Goal: Task Accomplishment & Management: Use online tool/utility

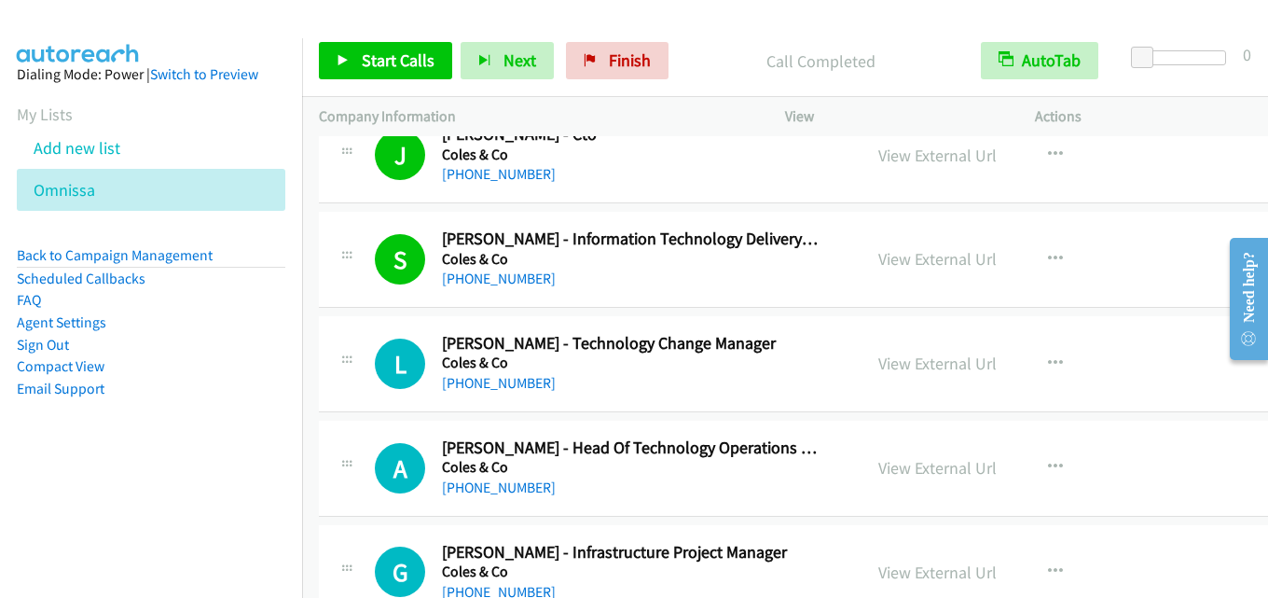
scroll to position [13056, 0]
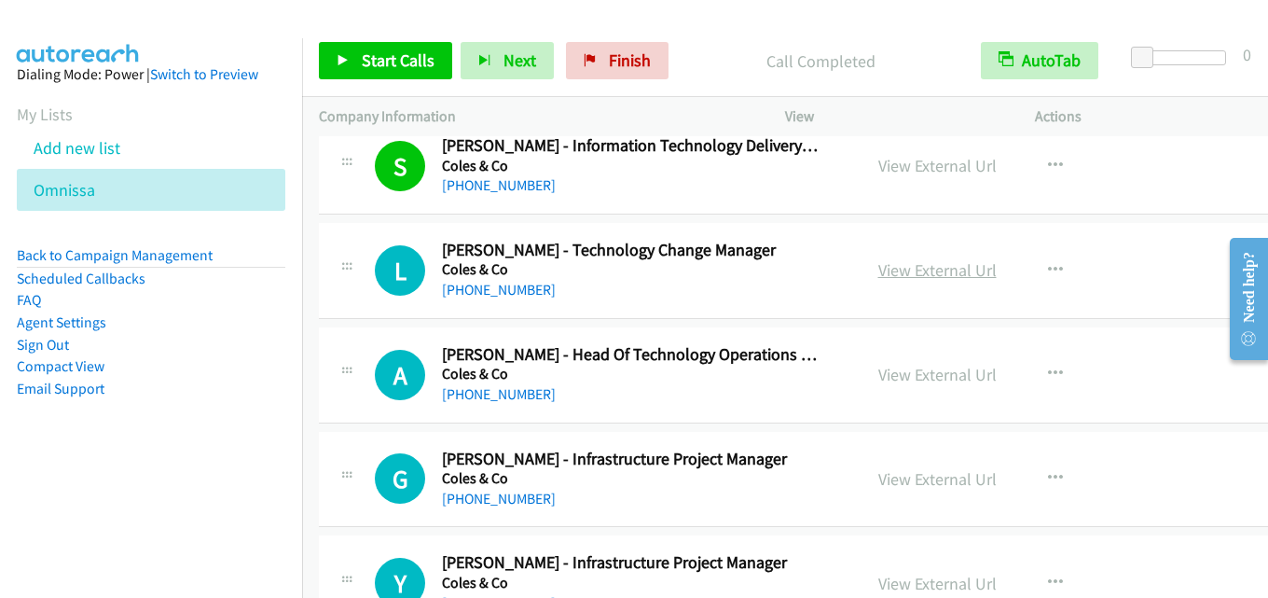
click at [928, 274] on link "View External Url" at bounding box center [937, 269] width 118 height 21
click at [382, 56] on span "Start Calls" at bounding box center [398, 59] width 73 height 21
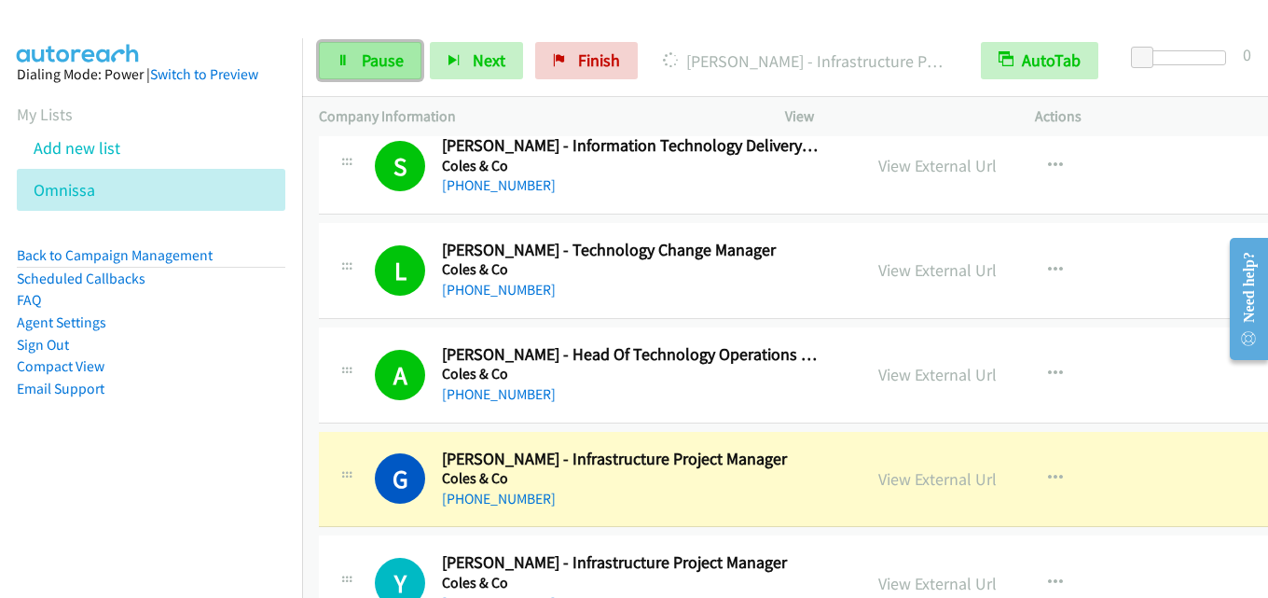
click at [375, 66] on span "Pause" at bounding box center [383, 59] width 42 height 21
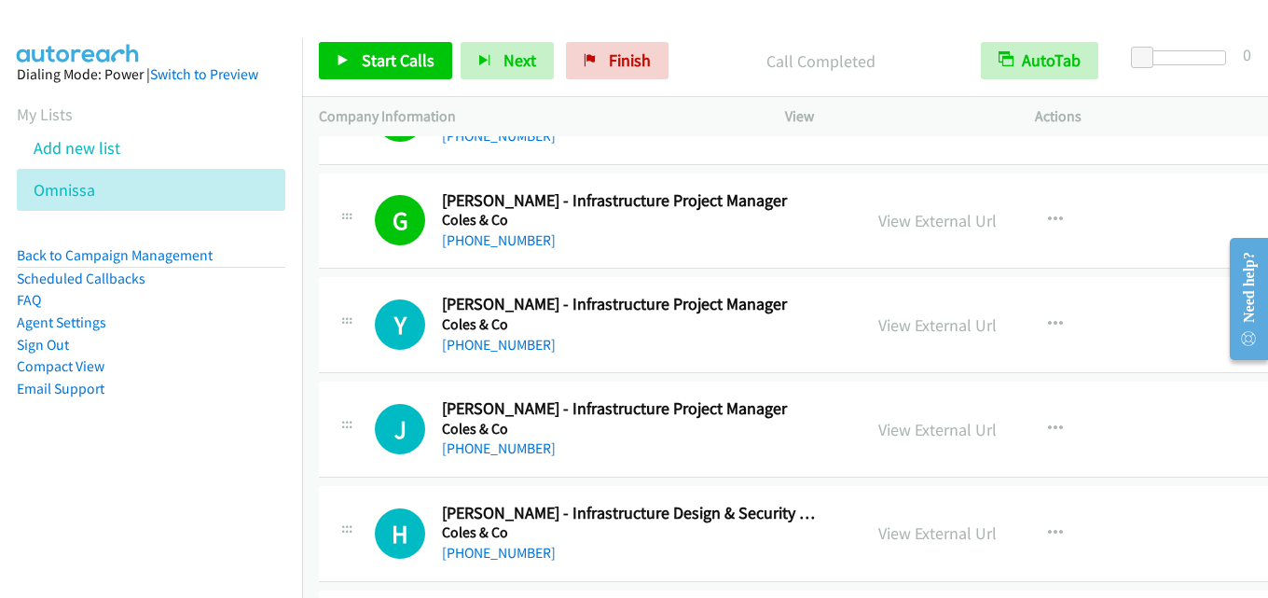
scroll to position [13335, 0]
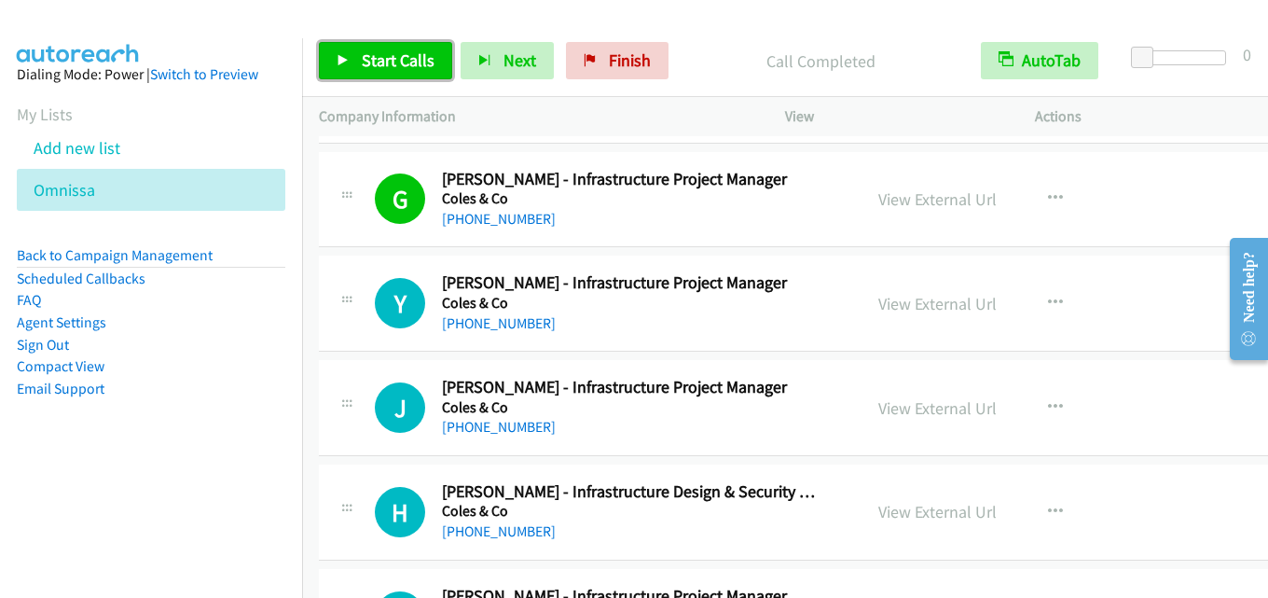
click at [410, 52] on span "Start Calls" at bounding box center [398, 59] width 73 height 21
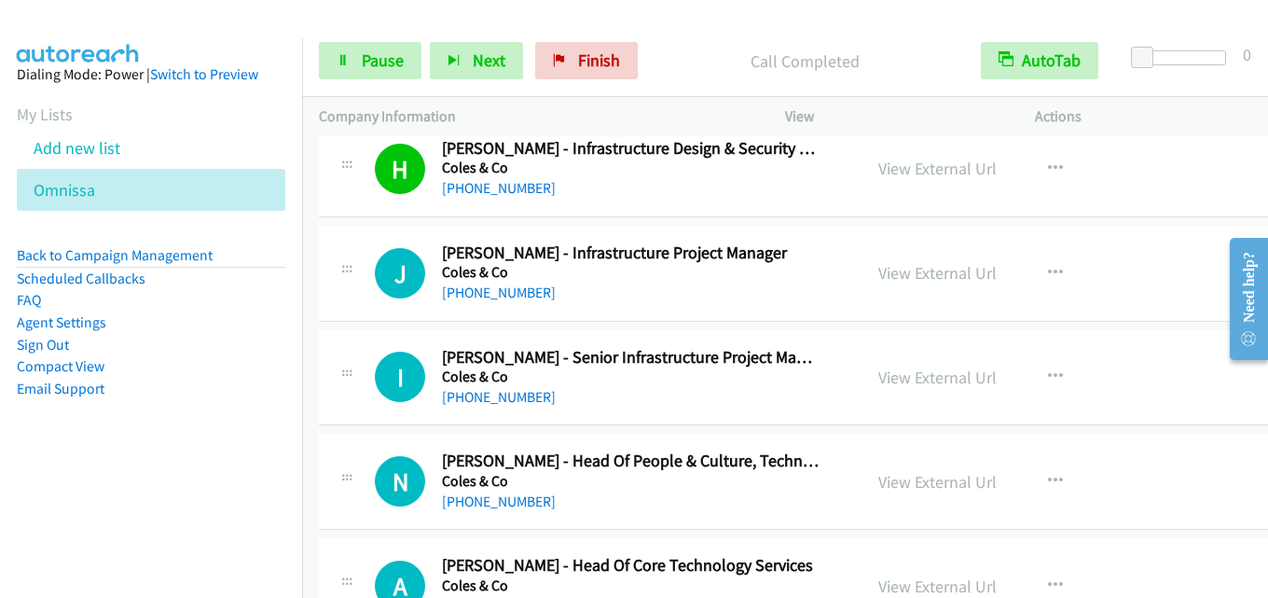
scroll to position [13708, 0]
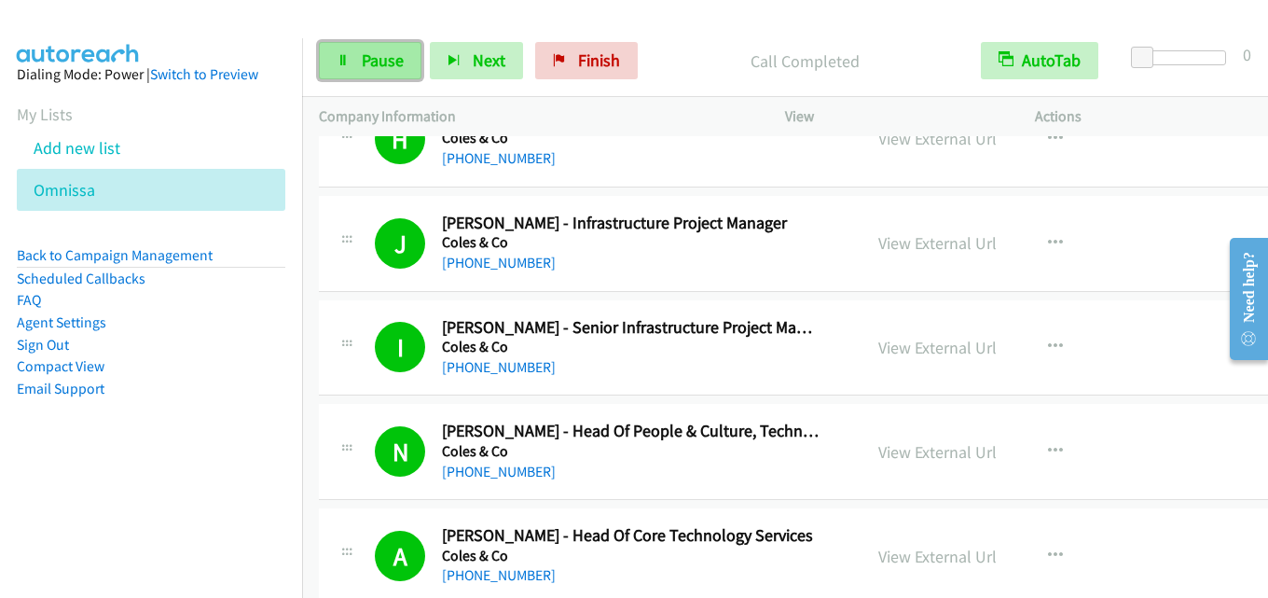
click at [353, 68] on link "Pause" at bounding box center [370, 60] width 103 height 37
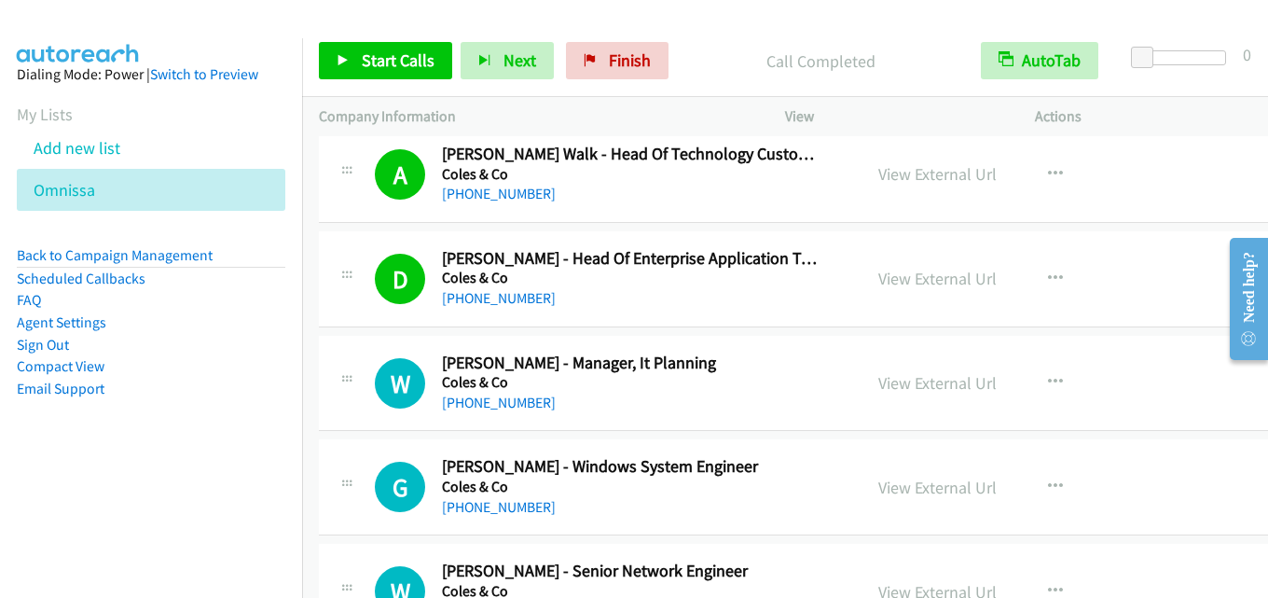
scroll to position [14175, 0]
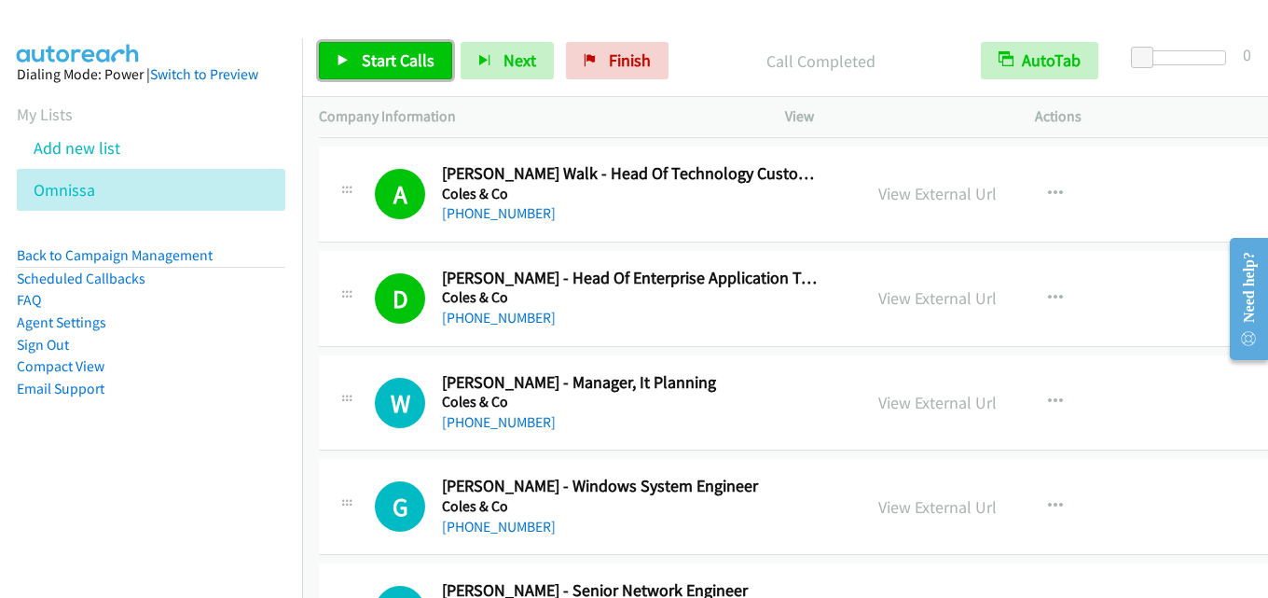
click at [395, 65] on span "Start Calls" at bounding box center [398, 59] width 73 height 21
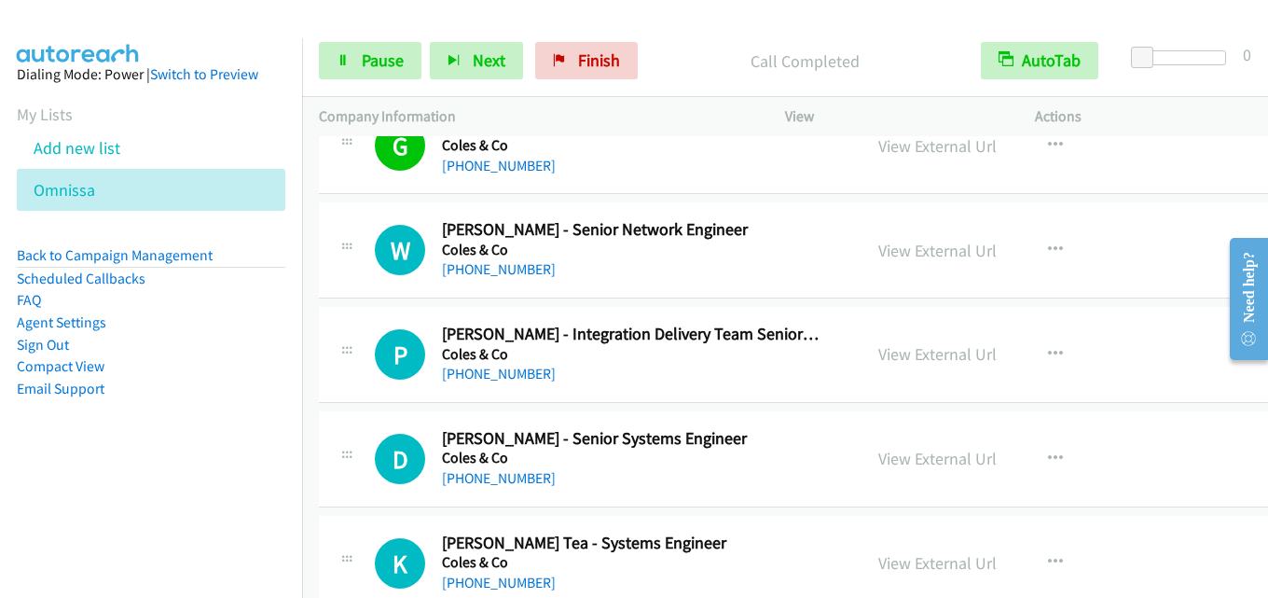
scroll to position [14548, 0]
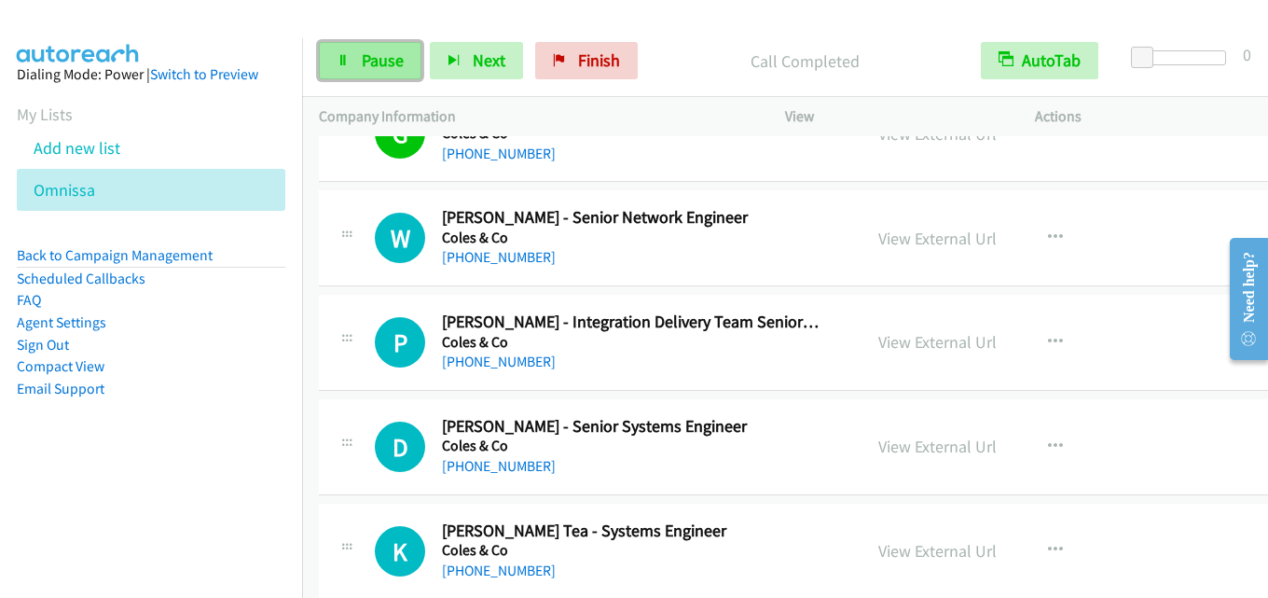
click at [382, 59] on span "Pause" at bounding box center [383, 59] width 42 height 21
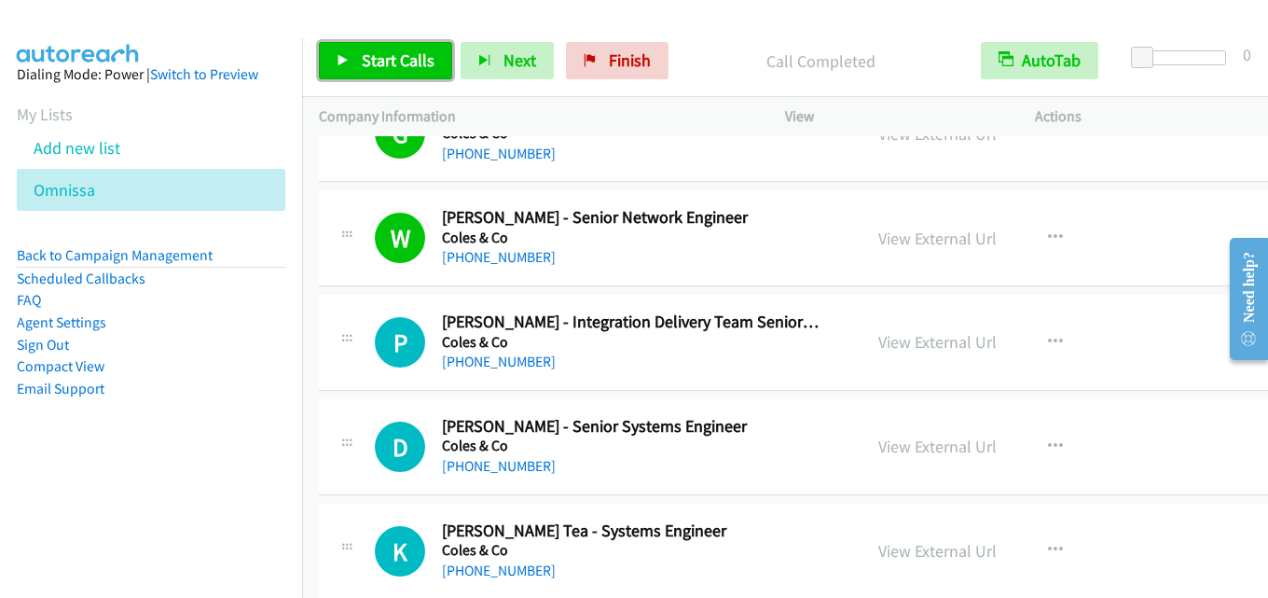
click at [396, 48] on link "Start Calls" at bounding box center [385, 60] width 133 height 37
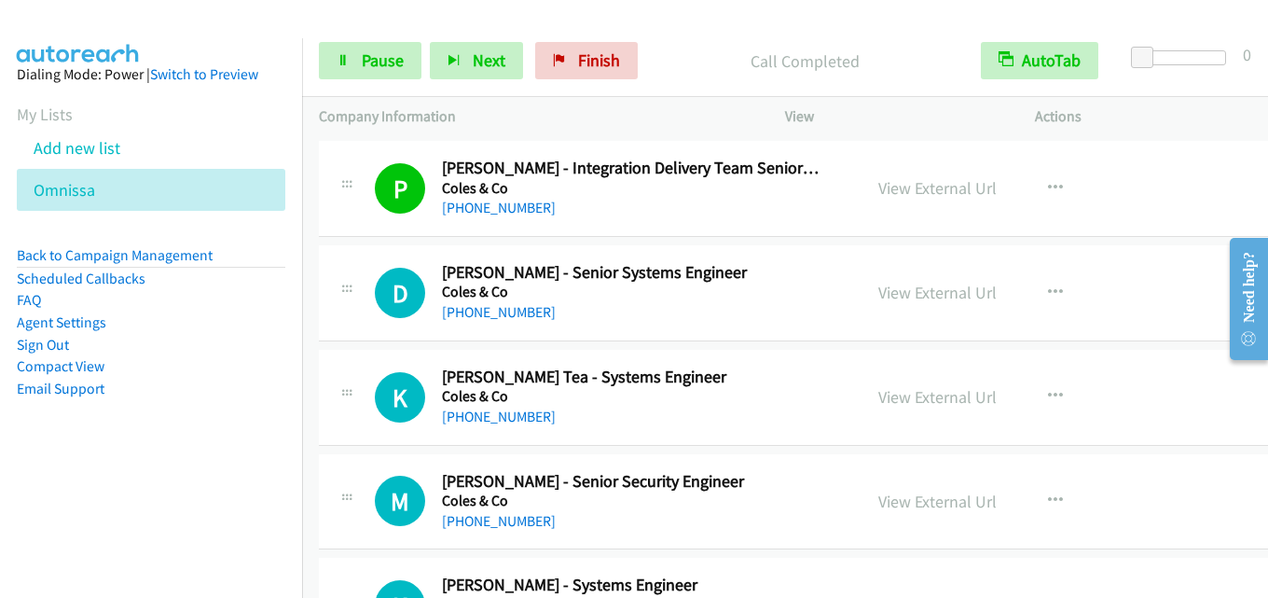
scroll to position [14734, 0]
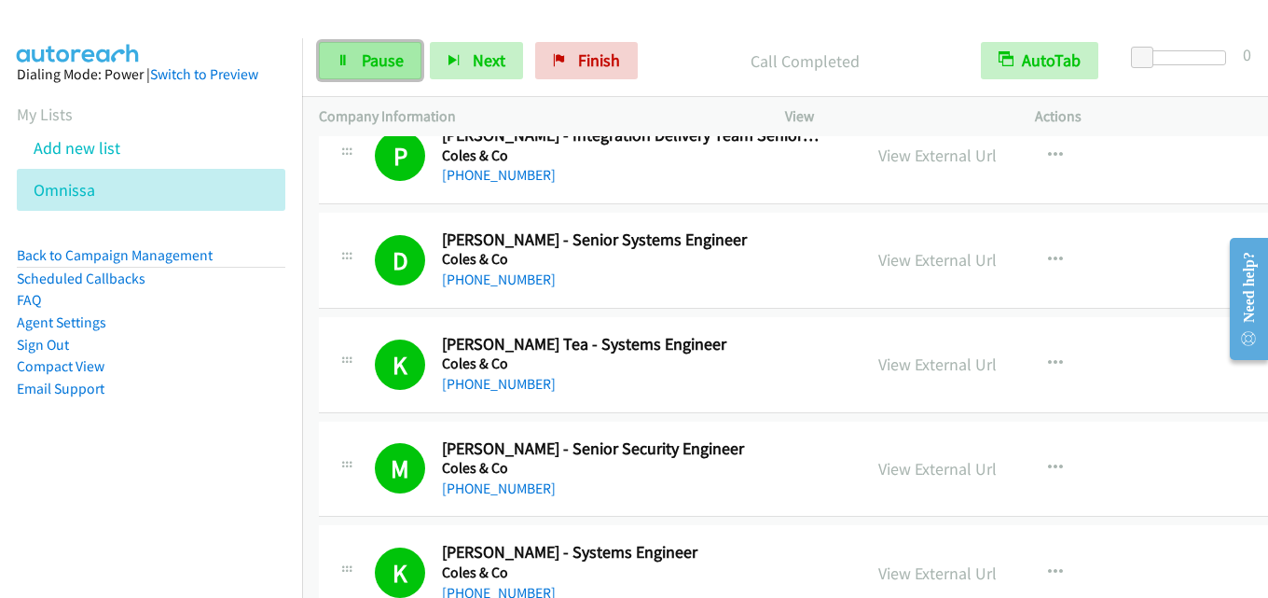
click at [379, 63] on span "Pause" at bounding box center [383, 59] width 42 height 21
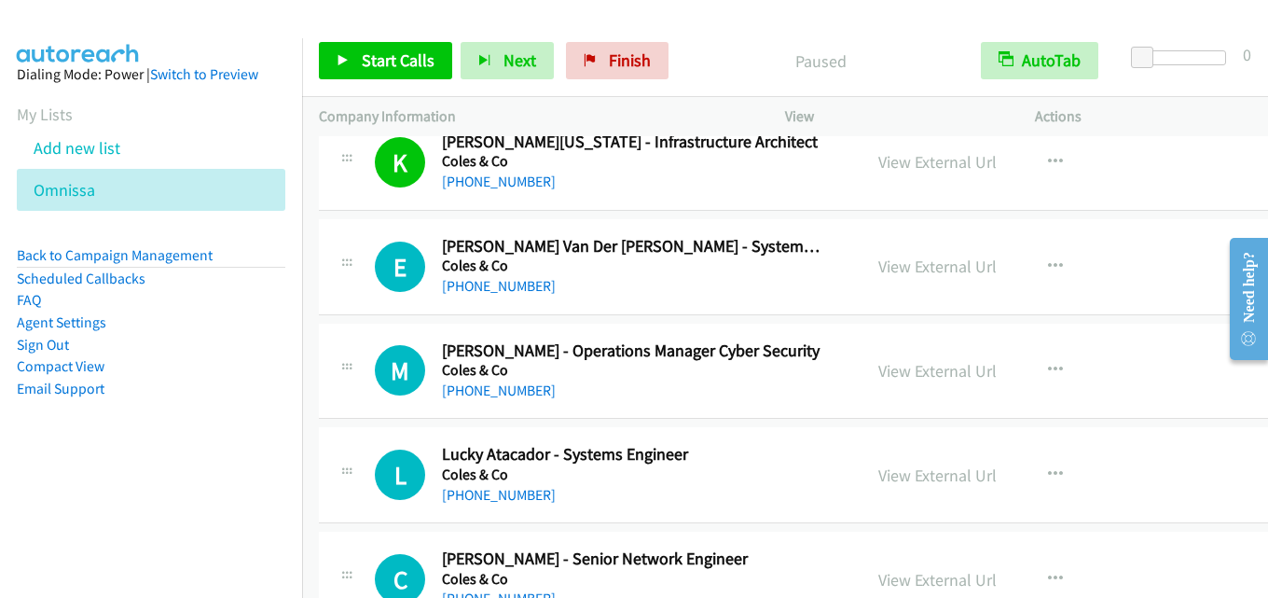
scroll to position [15387, 0]
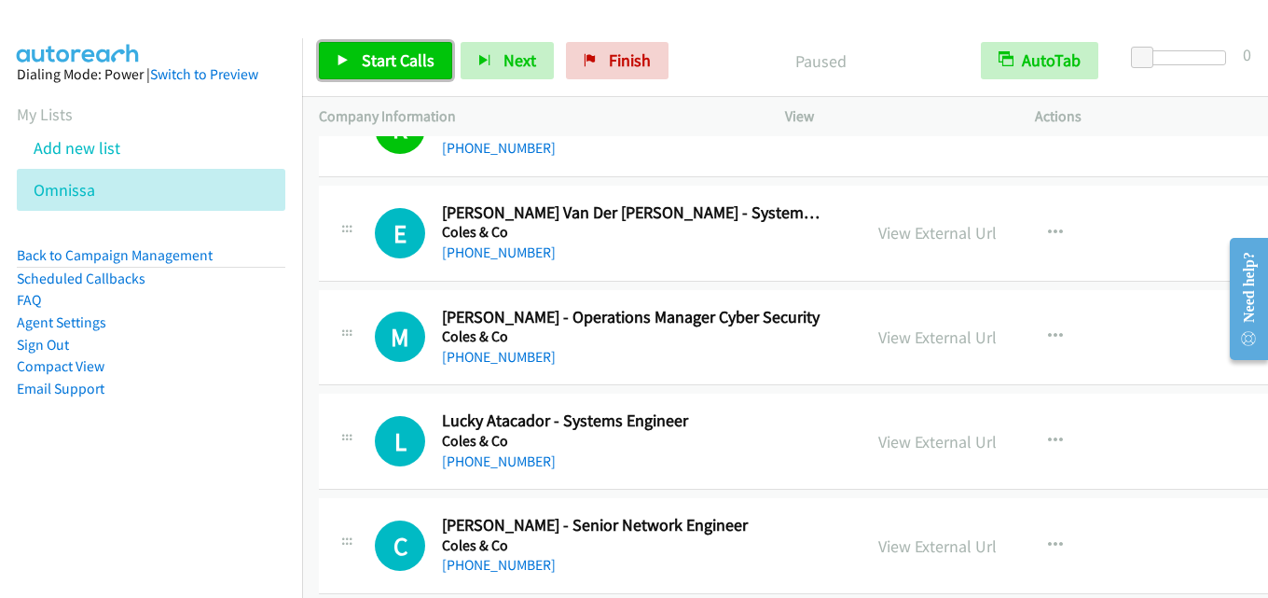
click at [414, 65] on span "Start Calls" at bounding box center [398, 59] width 73 height 21
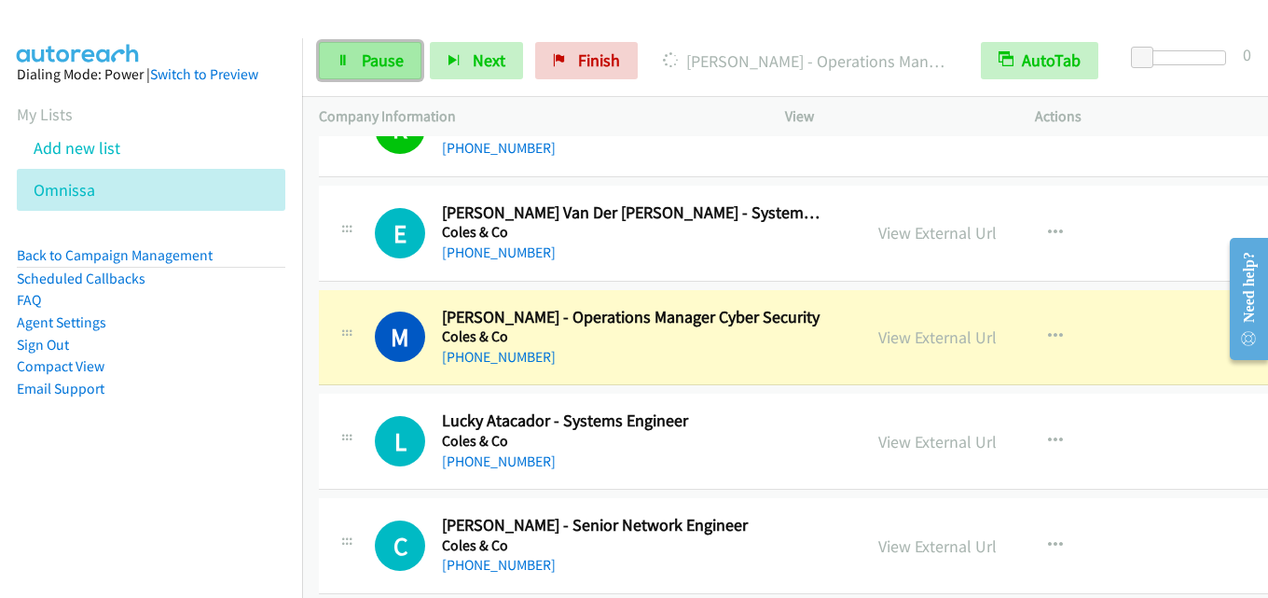
click at [369, 61] on span "Pause" at bounding box center [383, 59] width 42 height 21
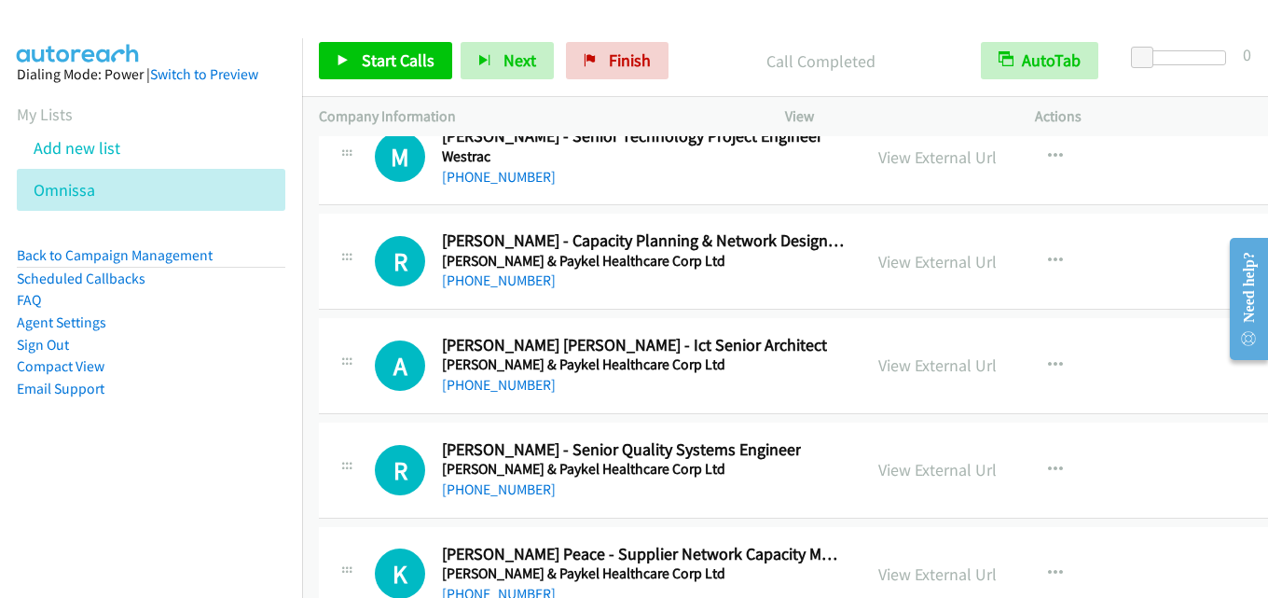
scroll to position [46818, 0]
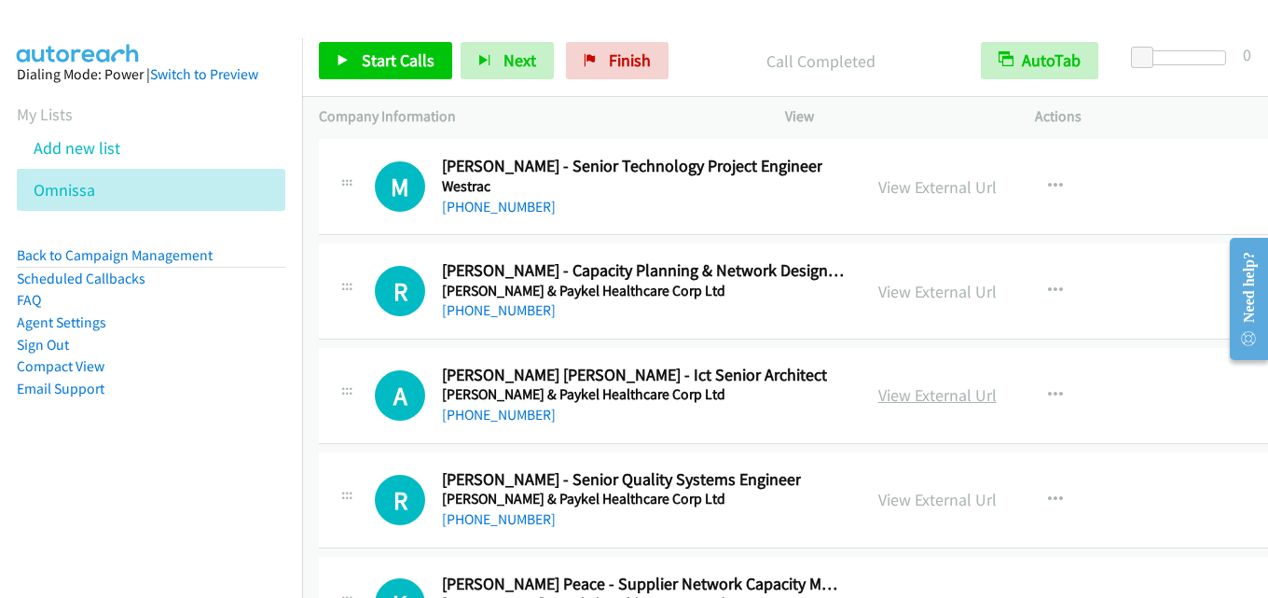
click at [909, 402] on link "View External Url" at bounding box center [937, 394] width 118 height 21
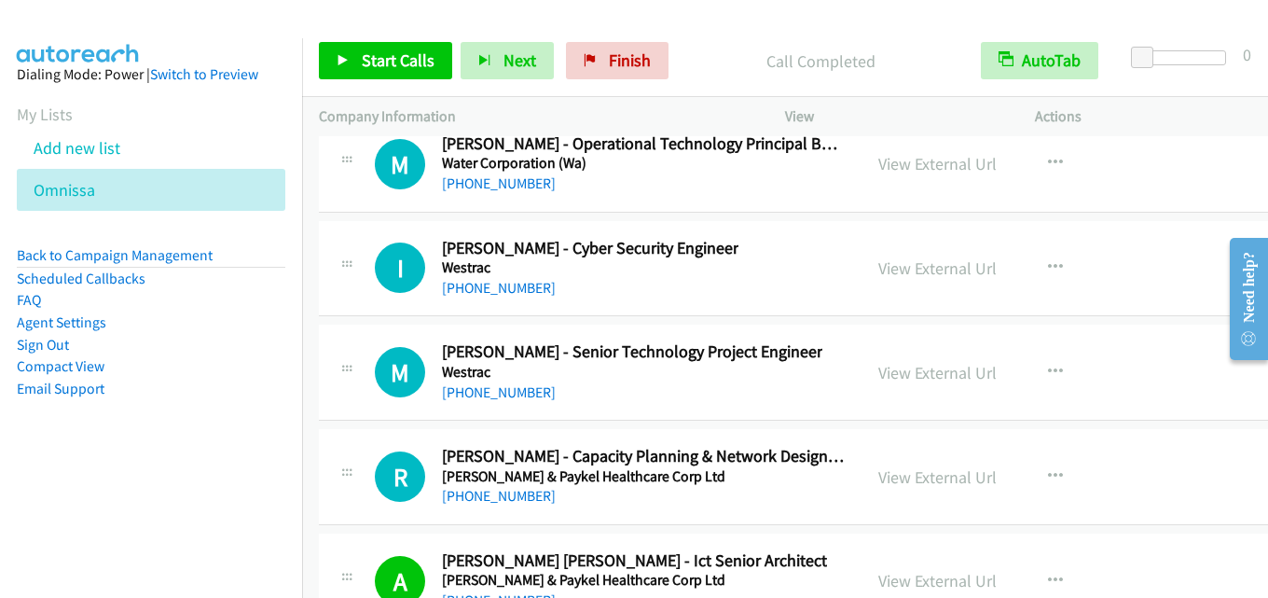
scroll to position [46632, 0]
click at [934, 383] on link "View External Url" at bounding box center [937, 373] width 118 height 21
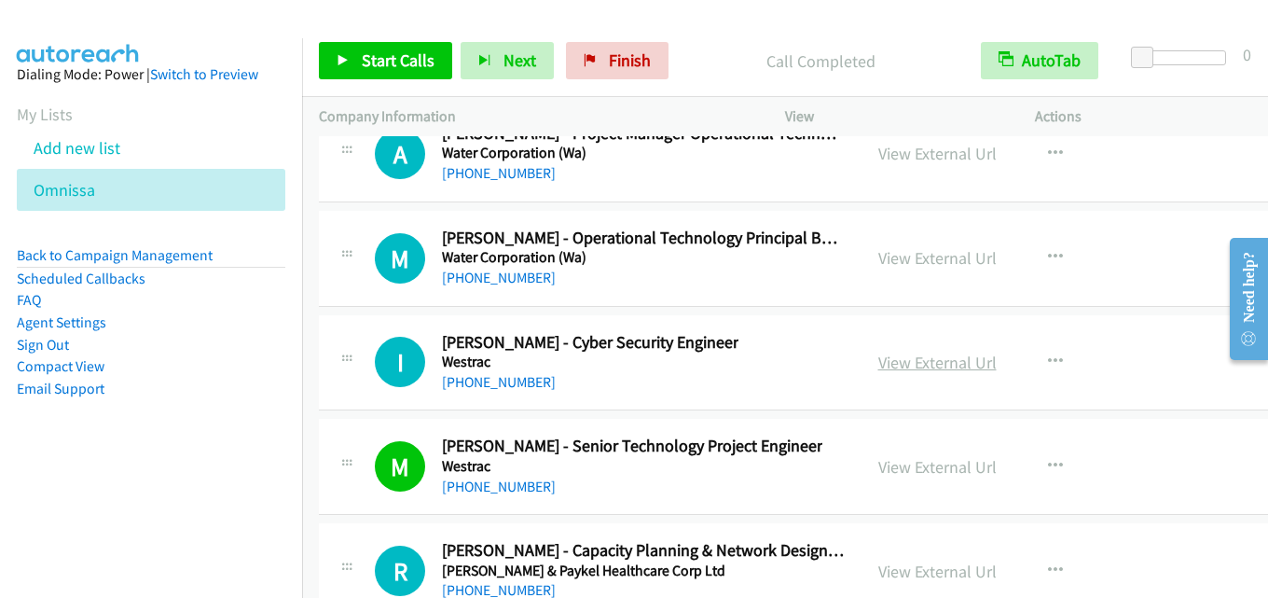
click at [929, 360] on link "View External Url" at bounding box center [937, 362] width 118 height 21
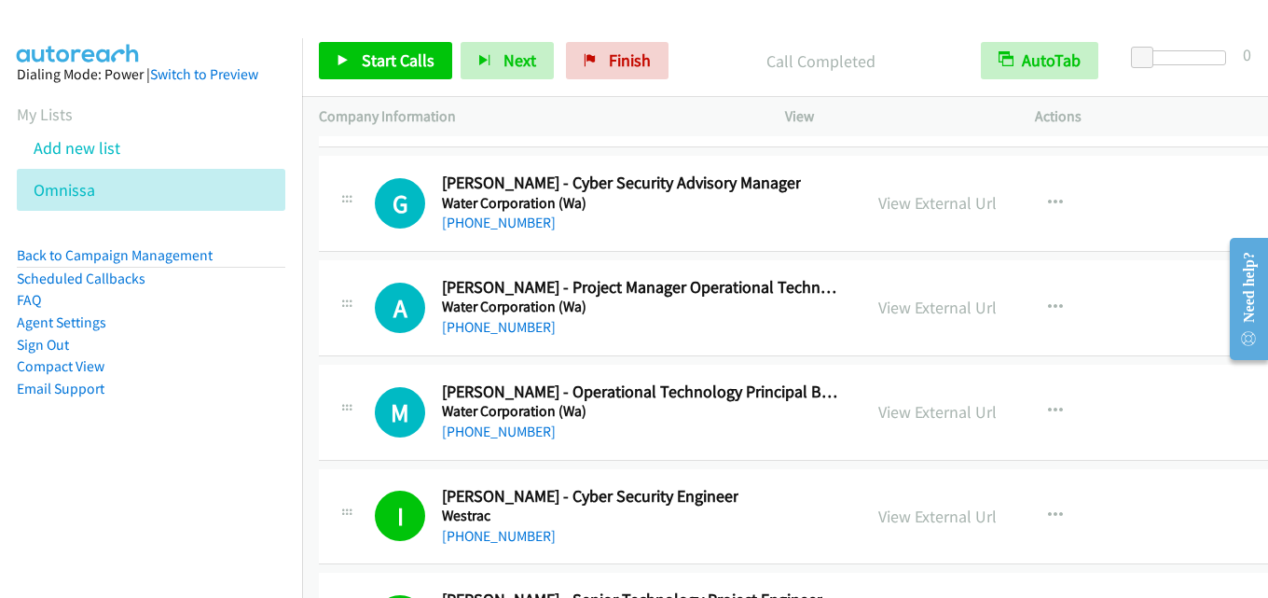
scroll to position [46352, 0]
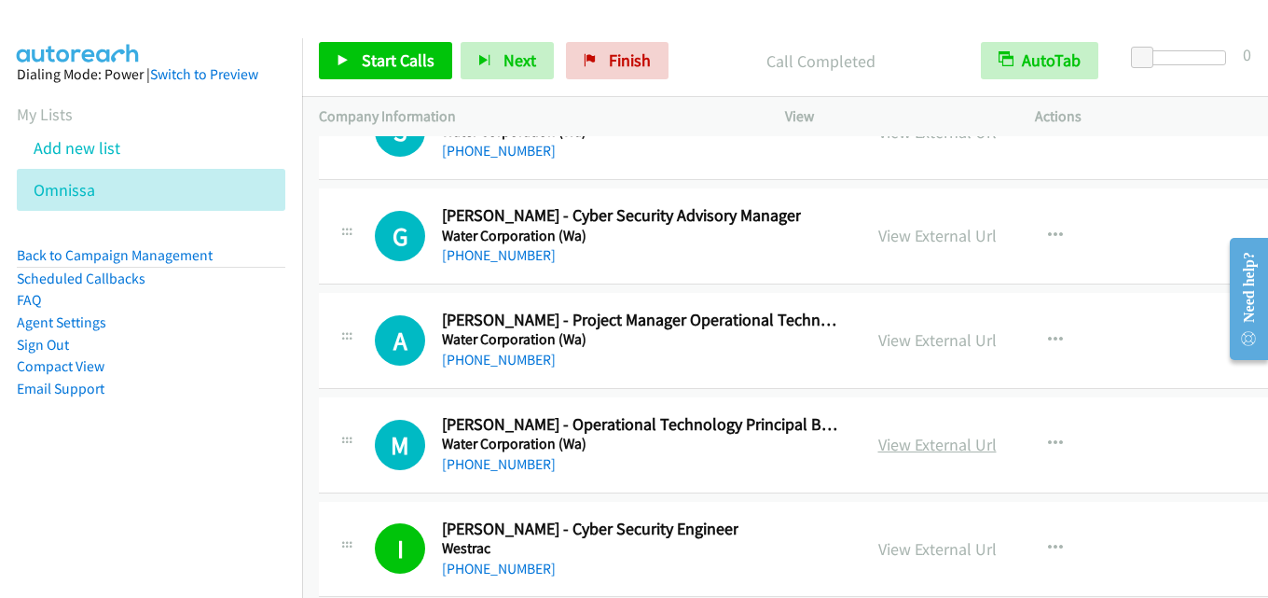
click at [890, 436] on link "View External Url" at bounding box center [937, 444] width 118 height 21
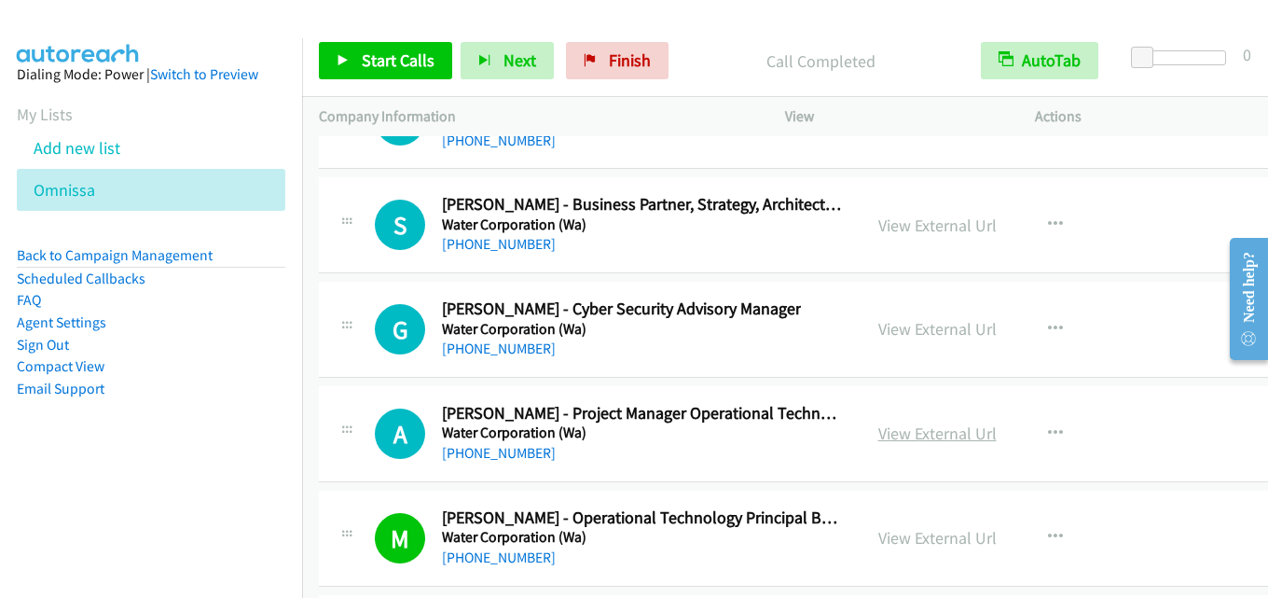
click at [925, 437] on link "View External Url" at bounding box center [937, 432] width 118 height 21
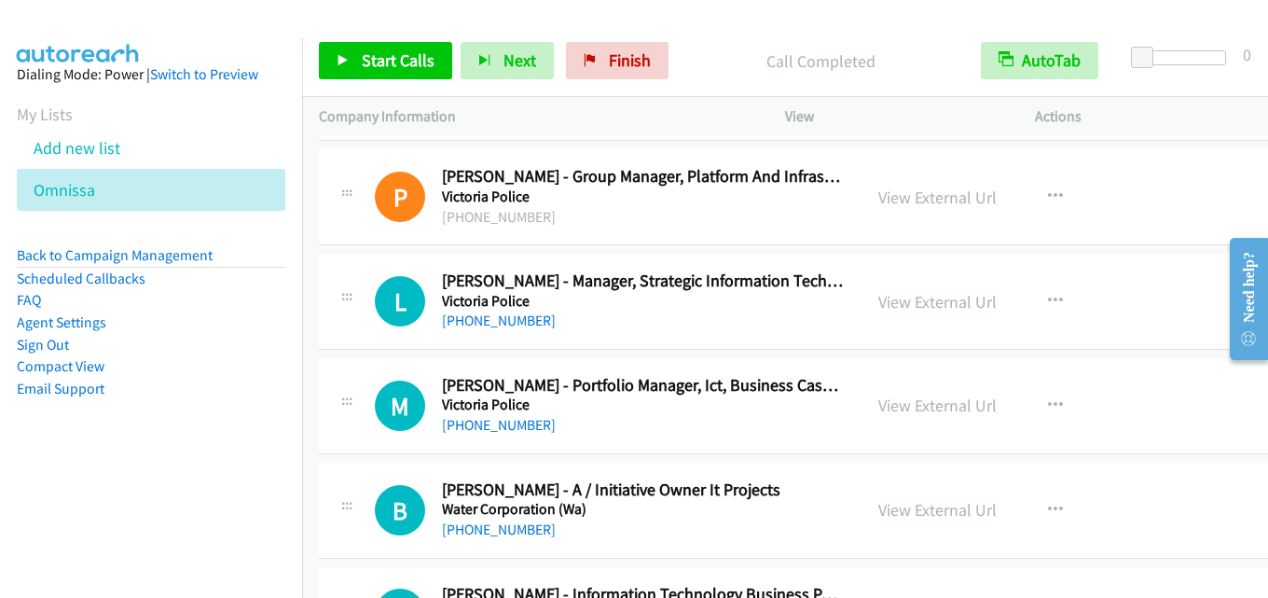
scroll to position [45047, 0]
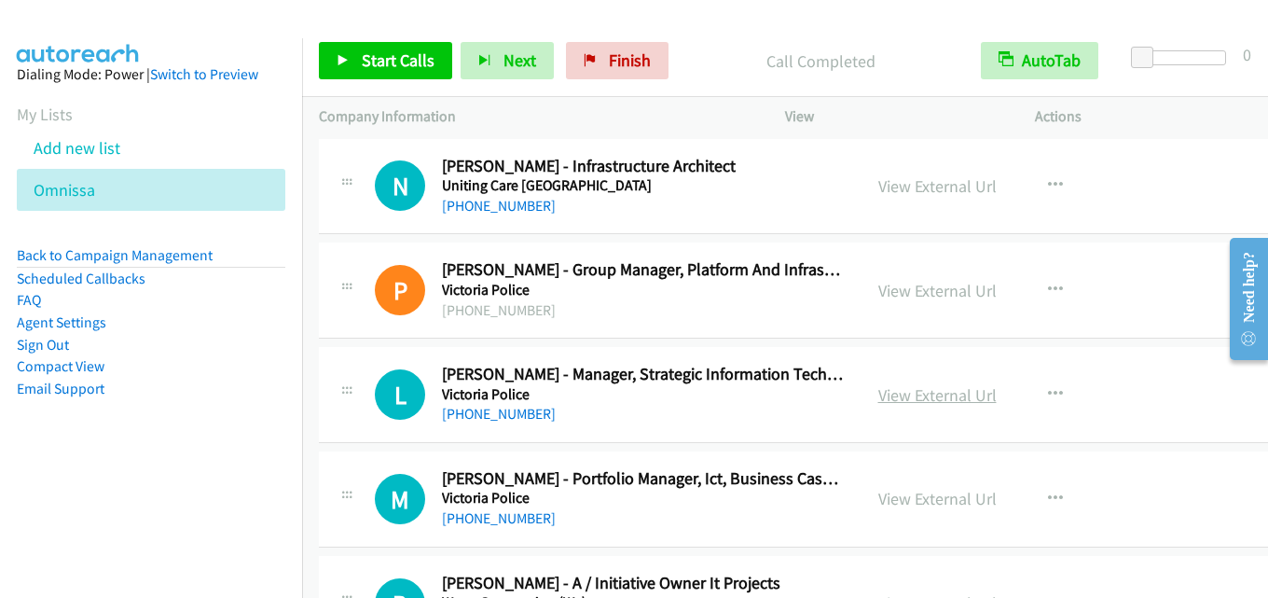
click at [932, 403] on link "View External Url" at bounding box center [937, 394] width 118 height 21
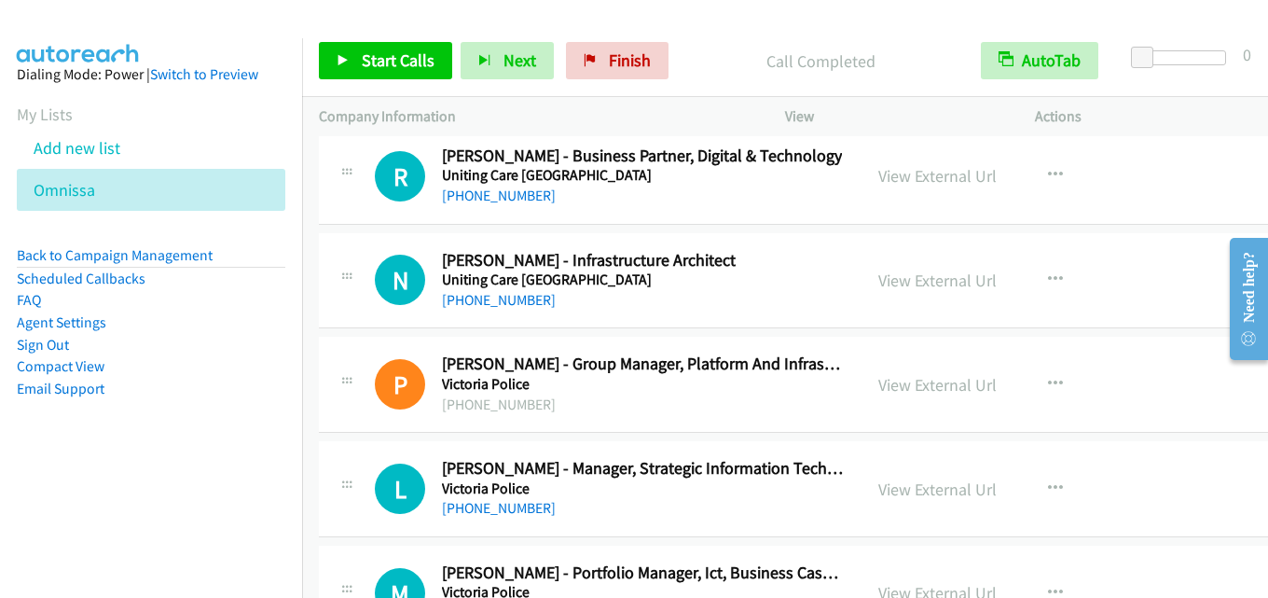
scroll to position [44860, 0]
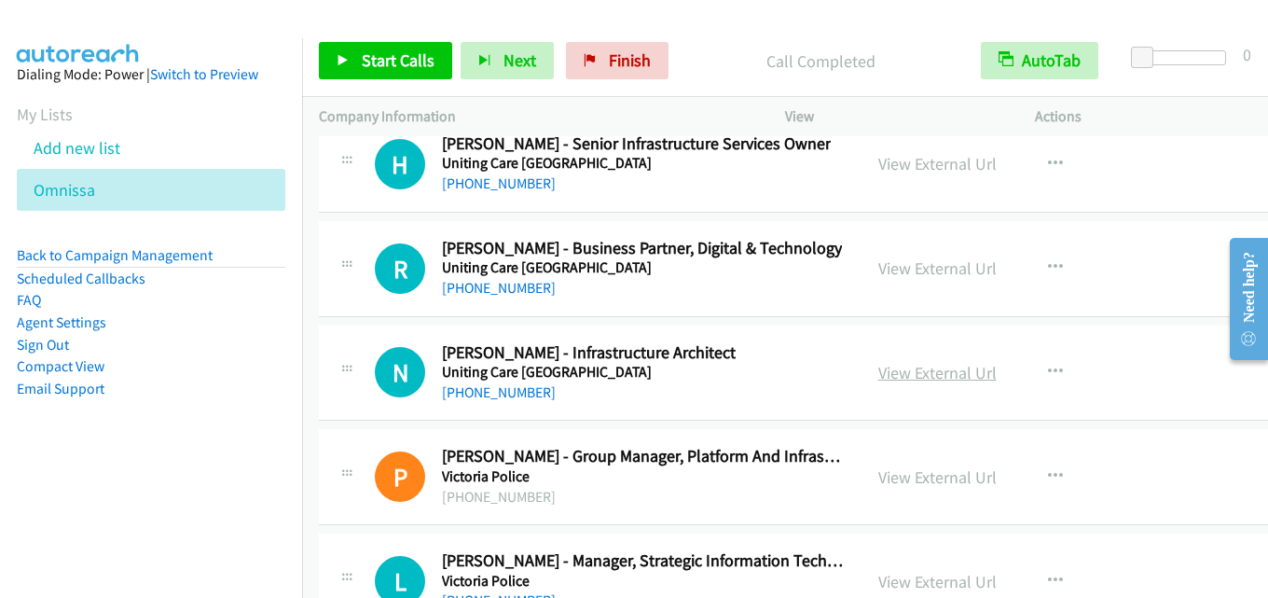
click at [928, 371] on link "View External Url" at bounding box center [937, 372] width 118 height 21
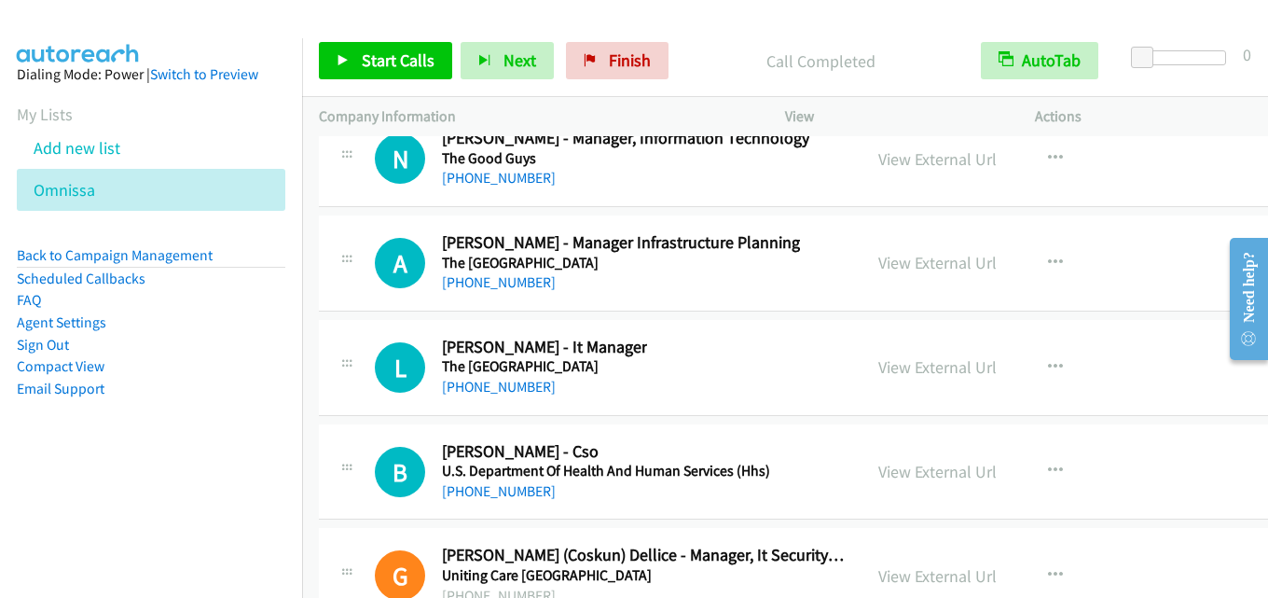
scroll to position [44114, 0]
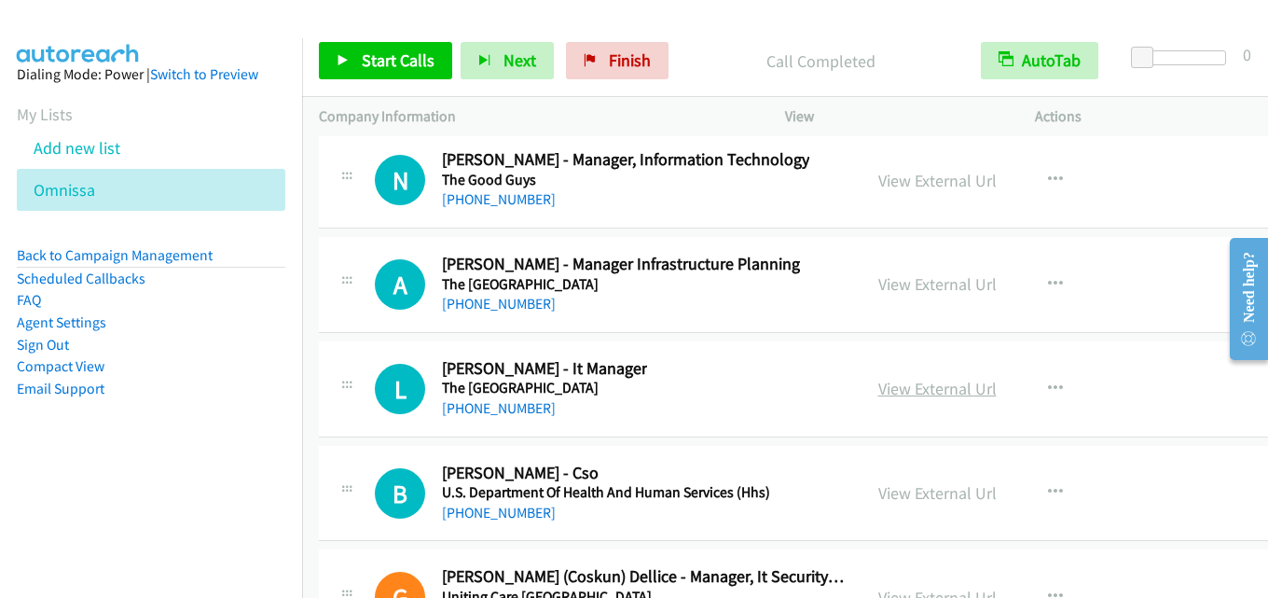
click at [925, 380] on link "View External Url" at bounding box center [937, 388] width 118 height 21
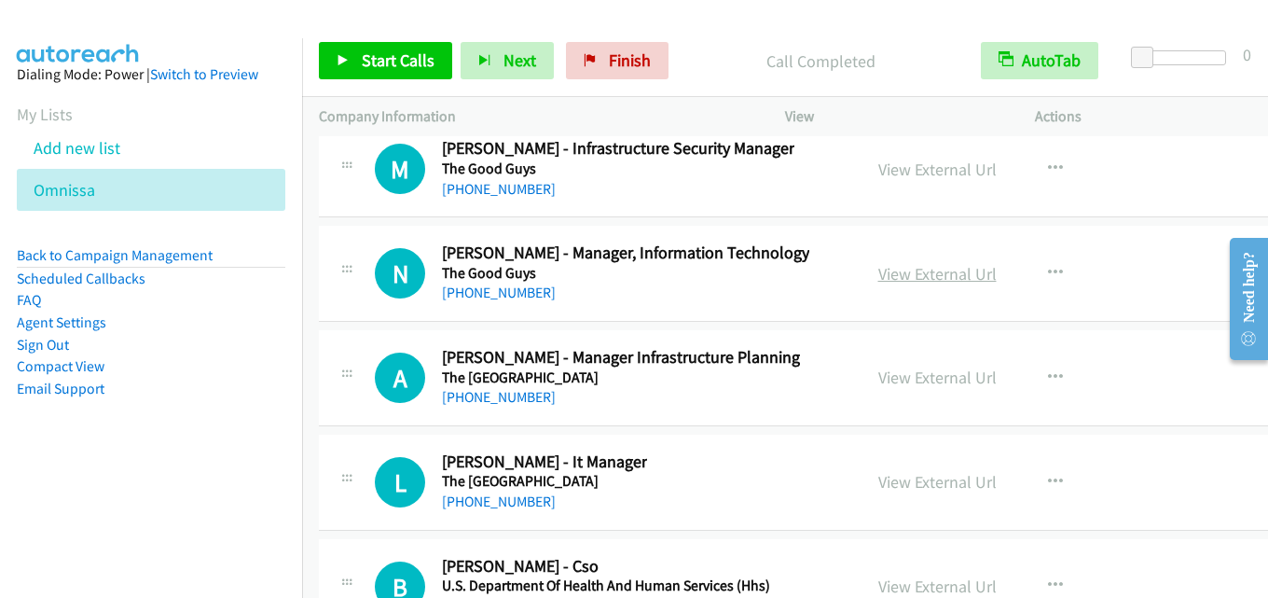
click at [942, 274] on link "View External Url" at bounding box center [937, 273] width 118 height 21
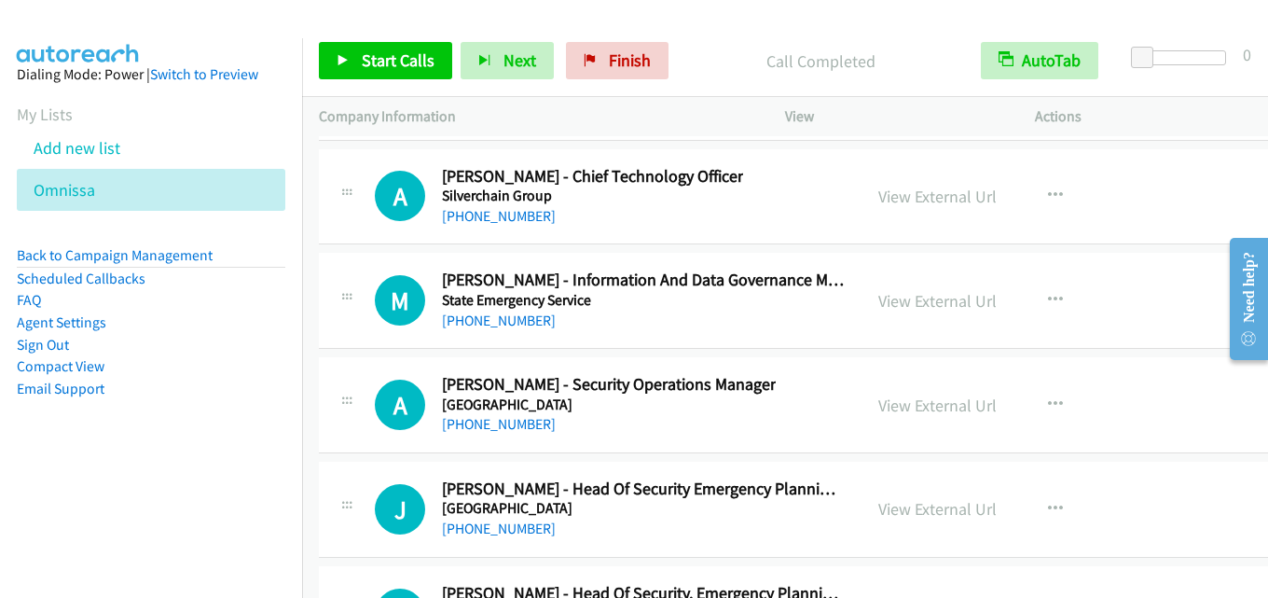
scroll to position [43275, 0]
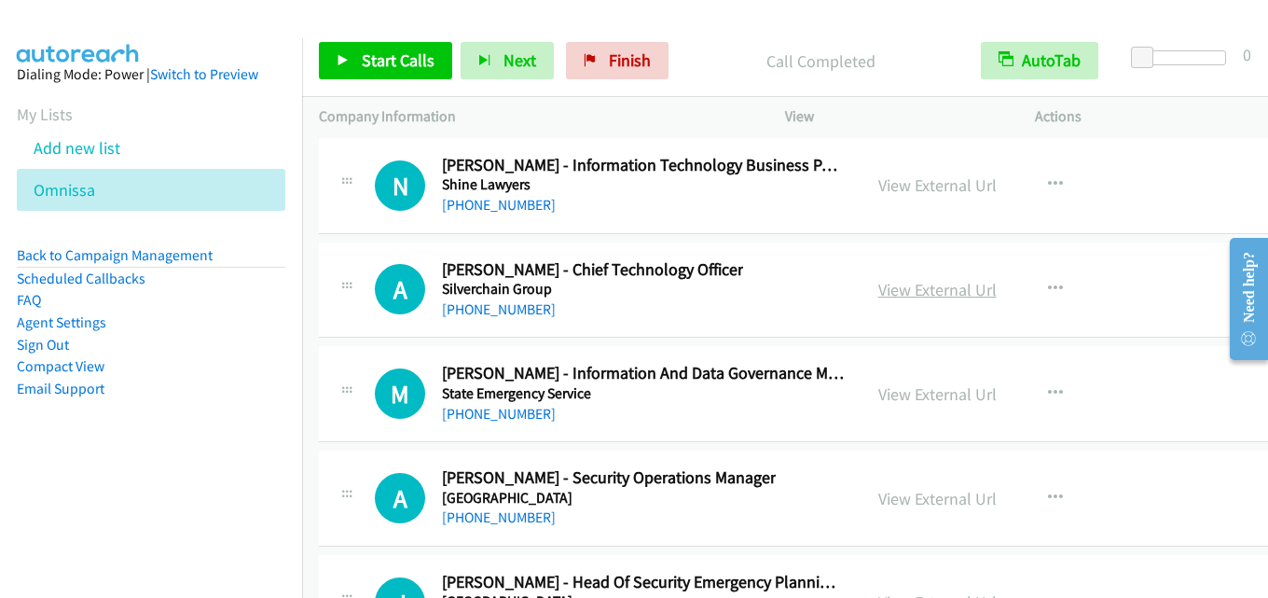
click at [921, 297] on link "View External Url" at bounding box center [937, 289] width 118 height 21
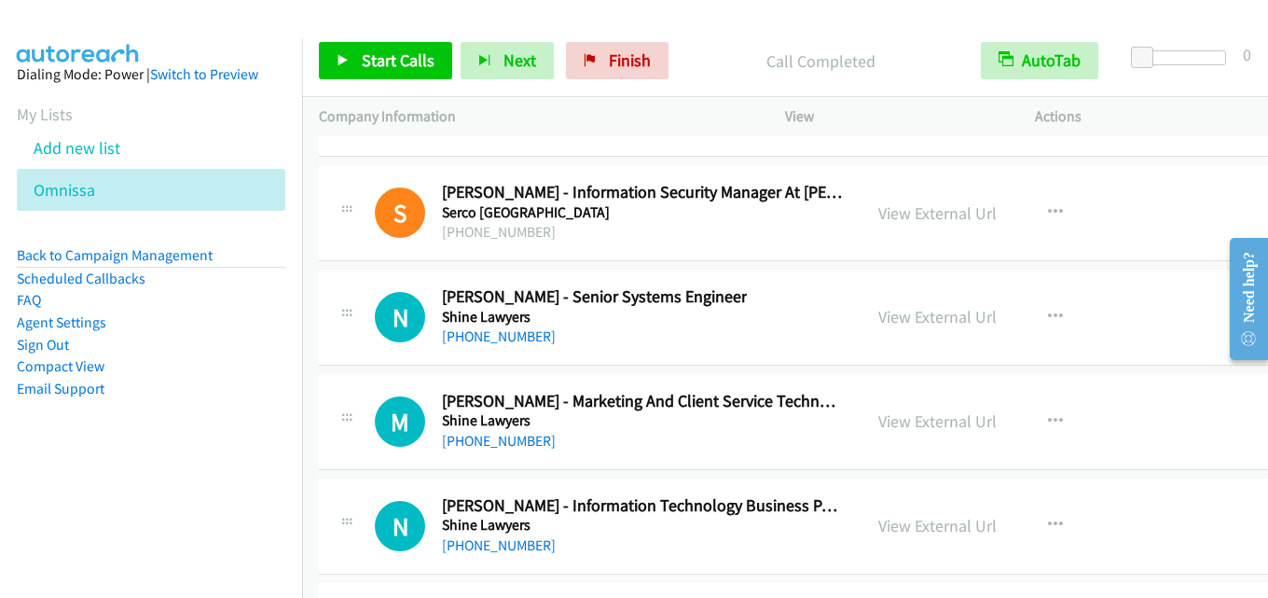
scroll to position [42902, 0]
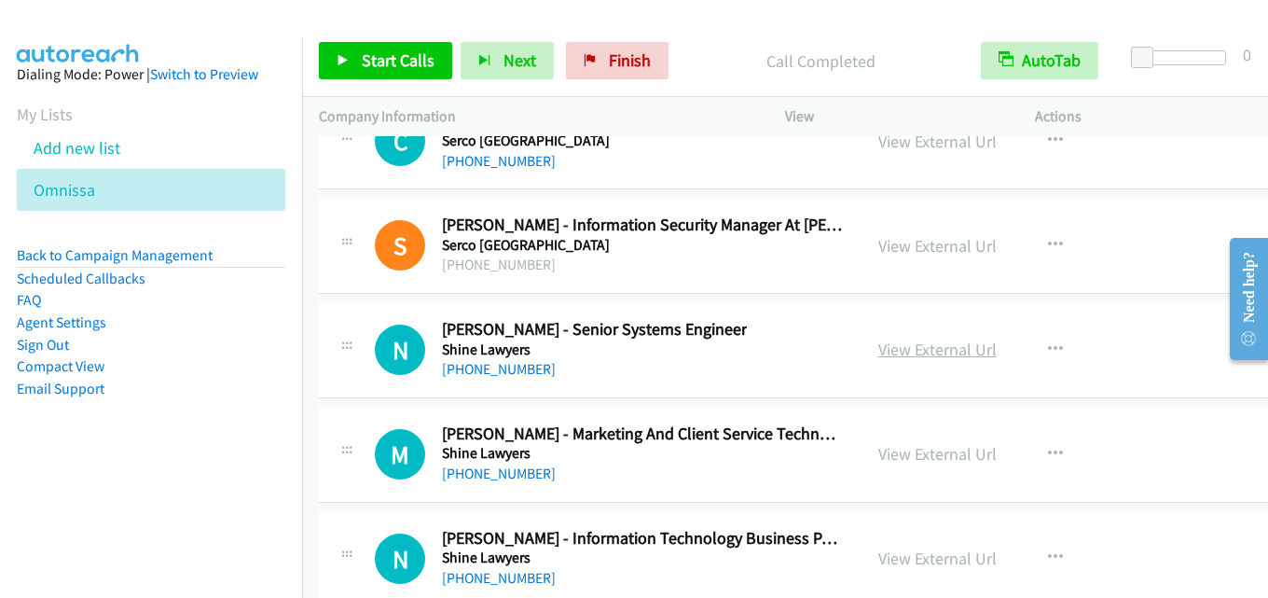
click at [932, 343] on link "View External Url" at bounding box center [937, 349] width 118 height 21
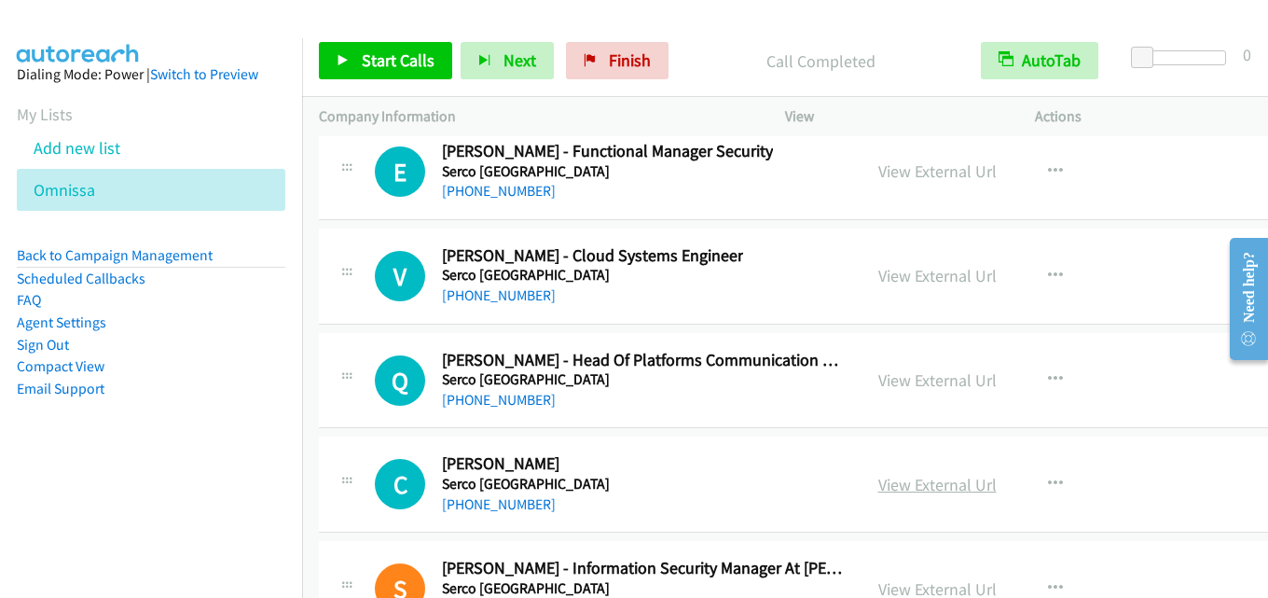
scroll to position [42529, 0]
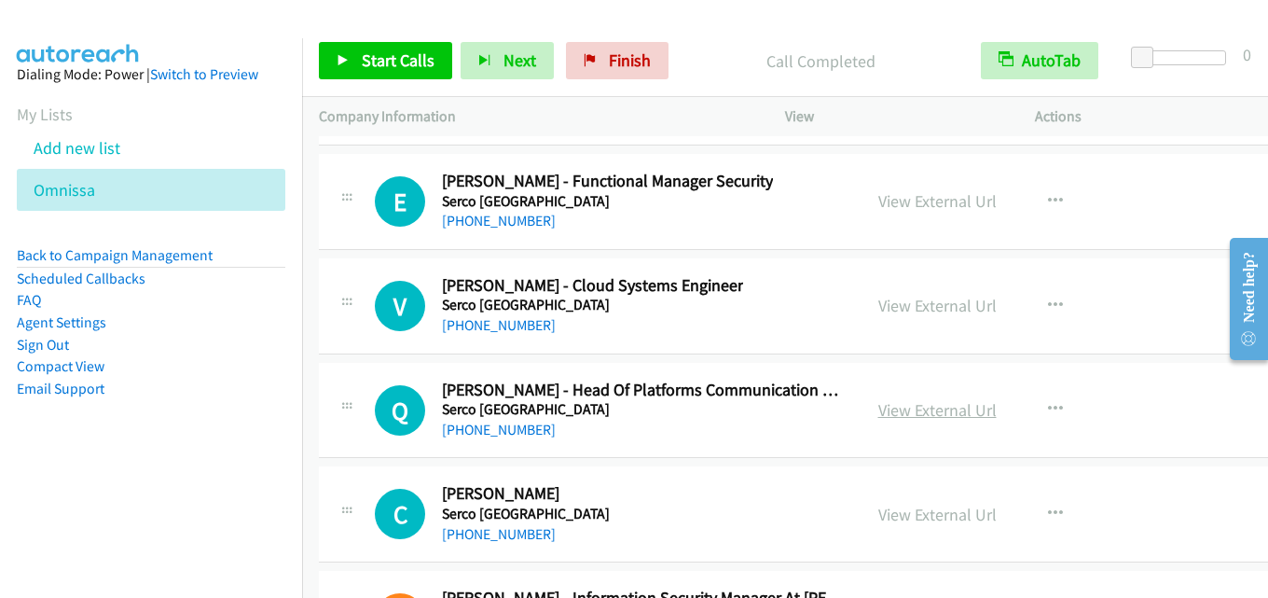
click at [895, 412] on link "View External Url" at bounding box center [937, 409] width 118 height 21
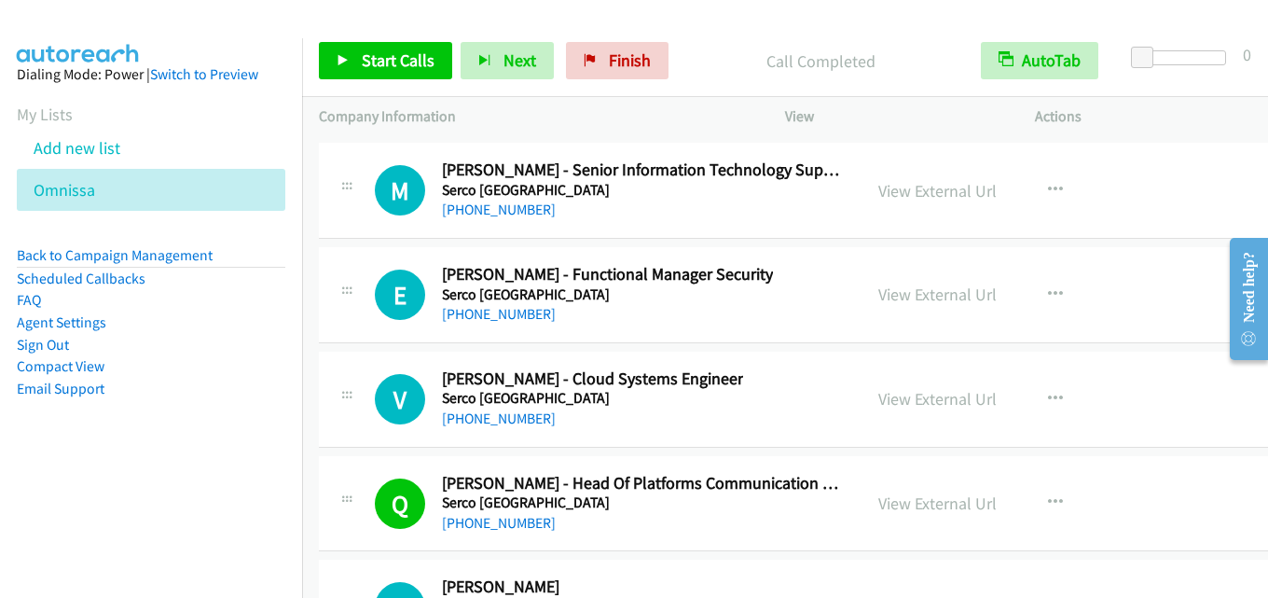
scroll to position [42342, 0]
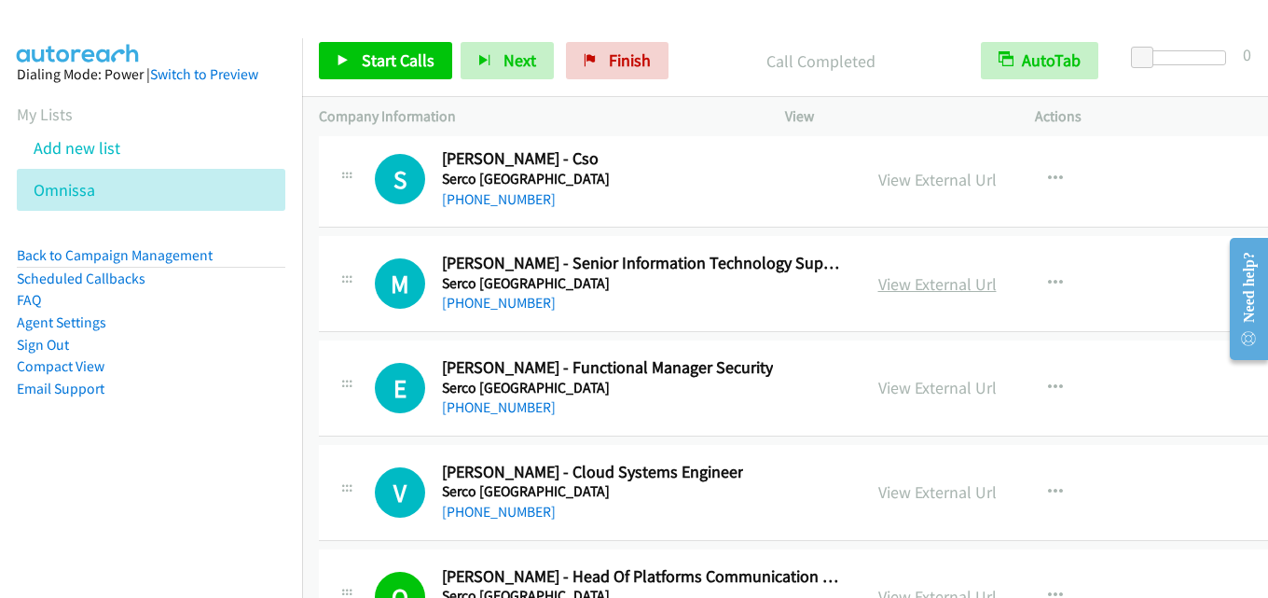
click at [919, 289] on link "View External Url" at bounding box center [937, 283] width 118 height 21
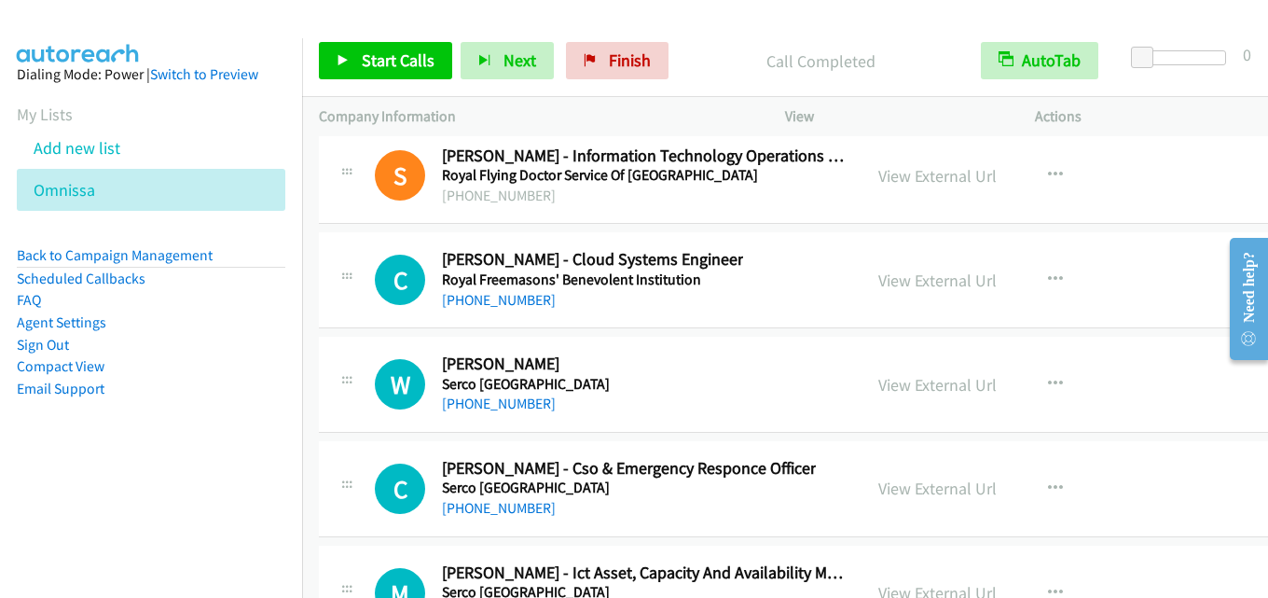
scroll to position [41689, 0]
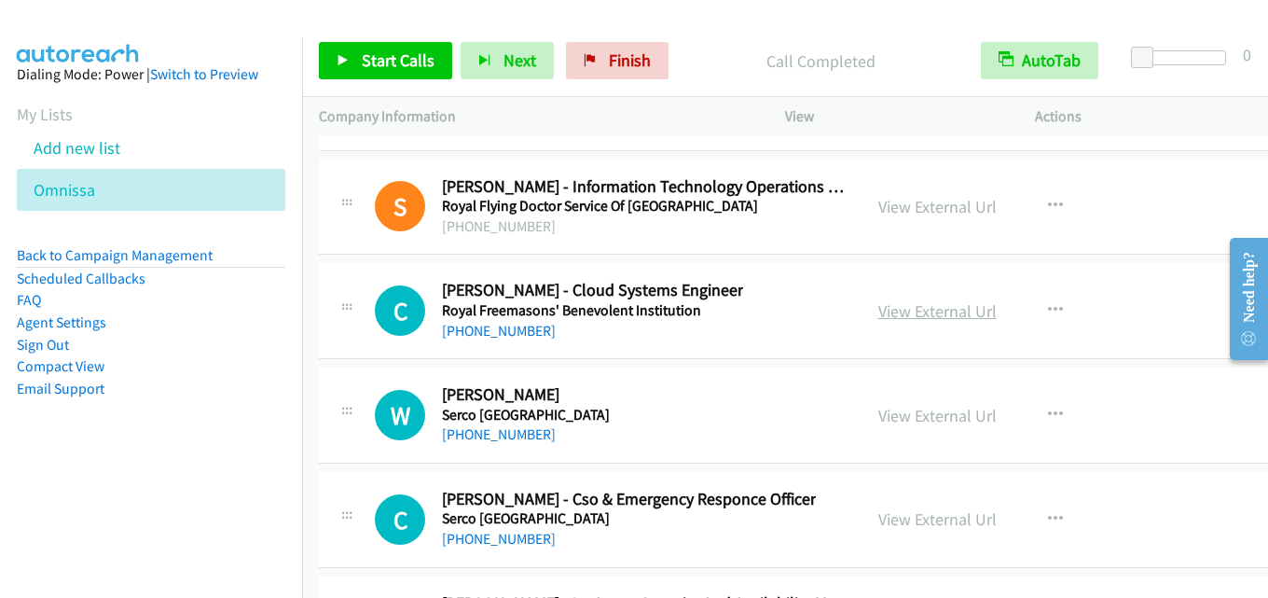
click at [904, 303] on link "View External Url" at bounding box center [937, 310] width 118 height 21
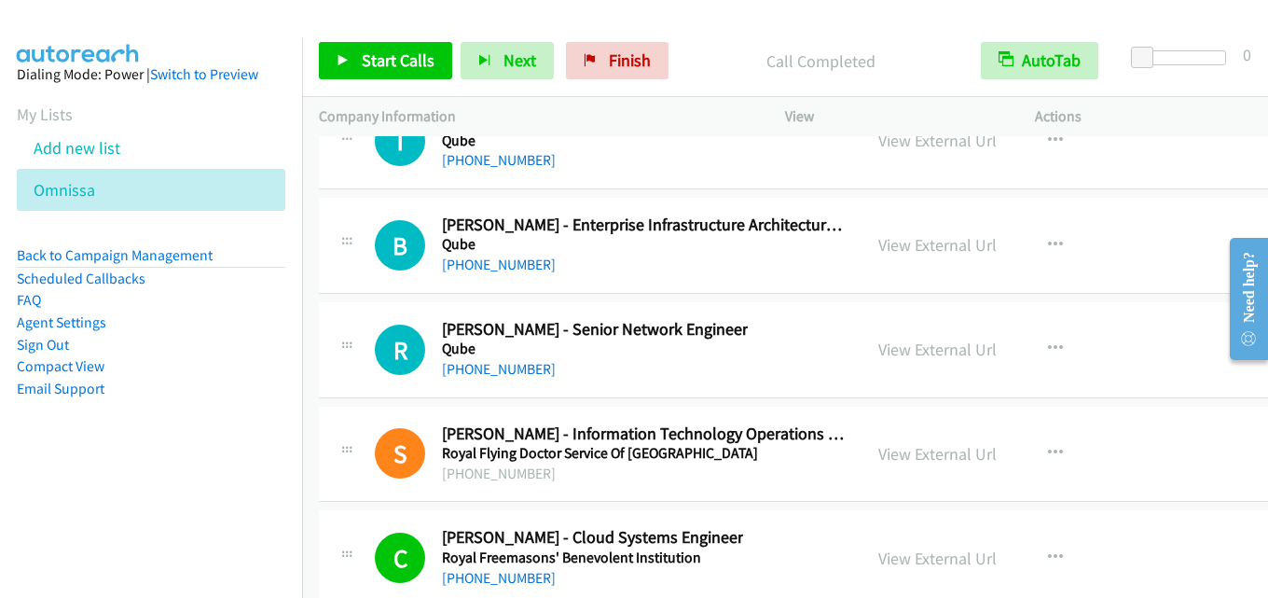
scroll to position [41410, 0]
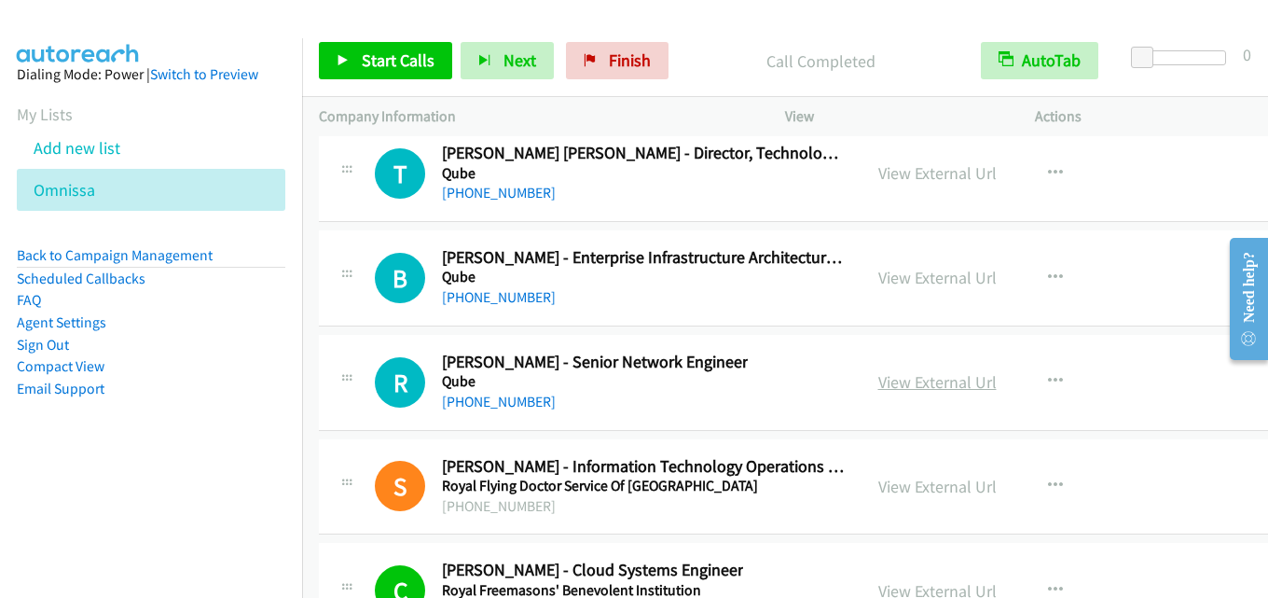
click at [934, 386] on link "View External Url" at bounding box center [937, 381] width 118 height 21
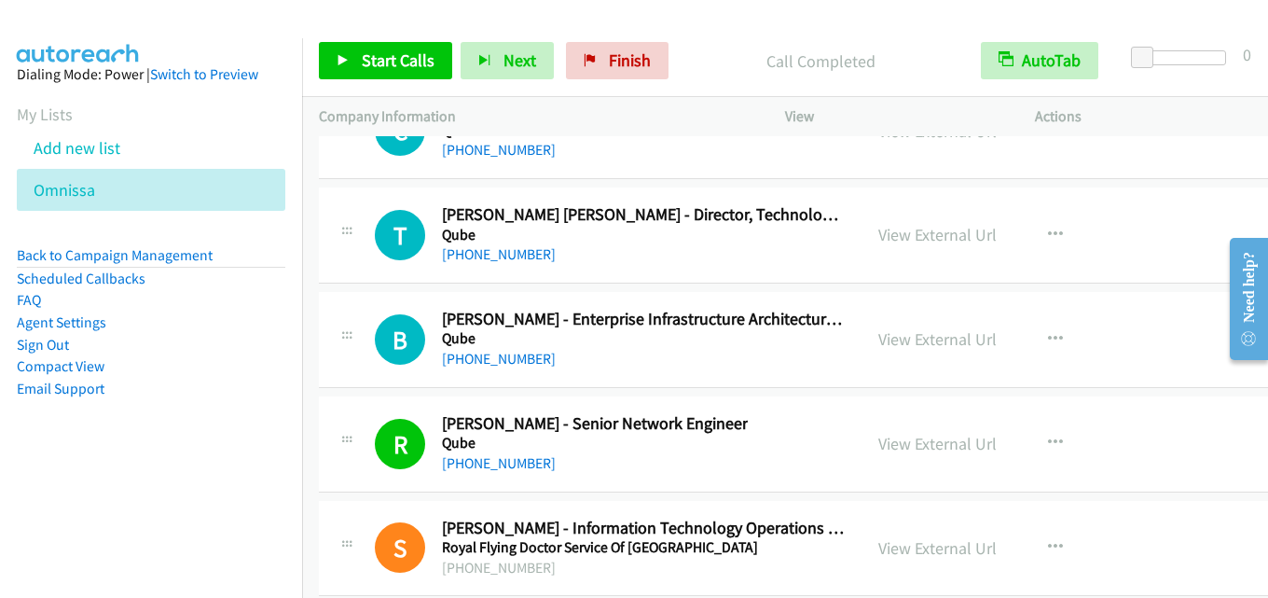
scroll to position [41316, 0]
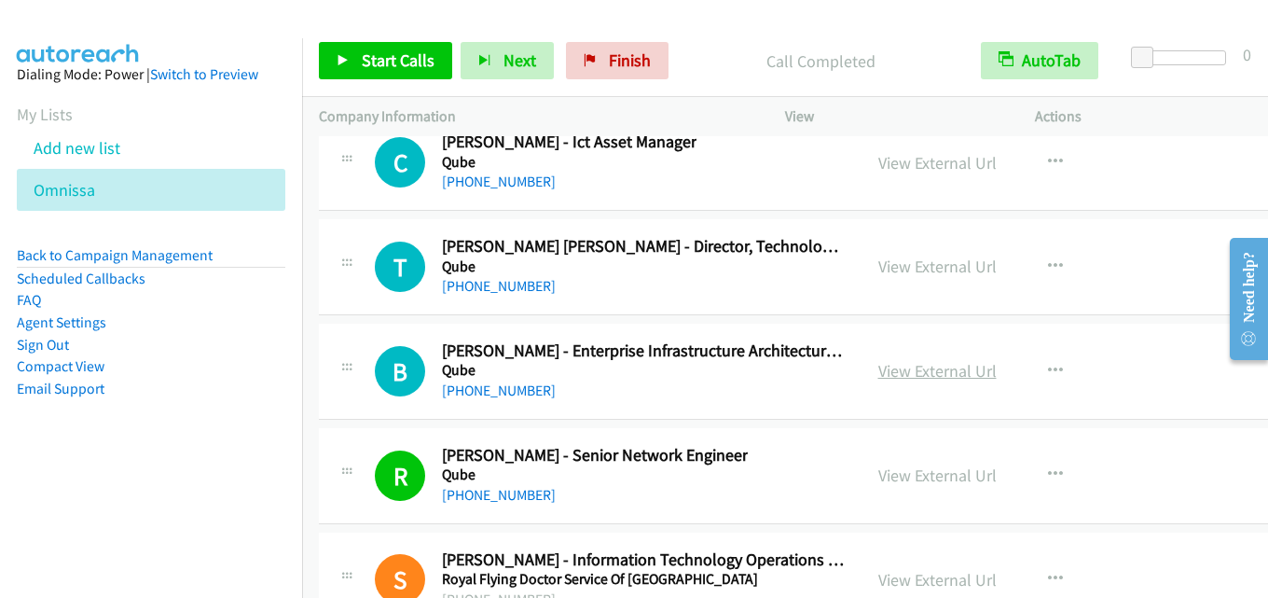
click at [935, 380] on link "View External Url" at bounding box center [937, 370] width 118 height 21
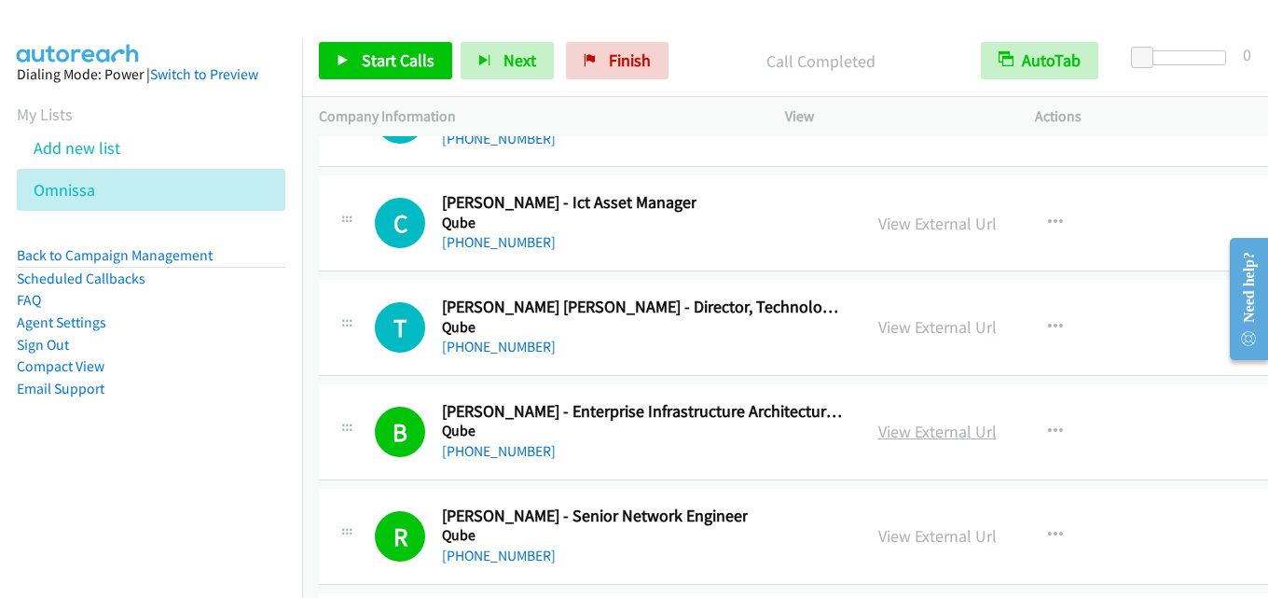
scroll to position [41223, 0]
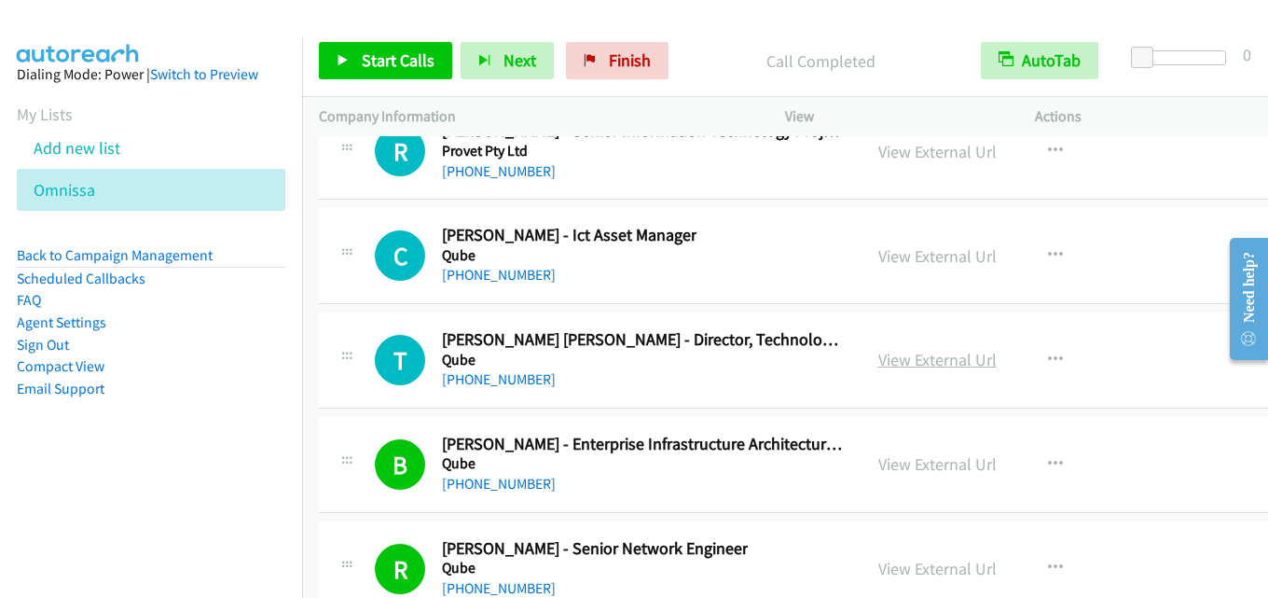
click at [930, 368] on link "View External Url" at bounding box center [937, 359] width 118 height 21
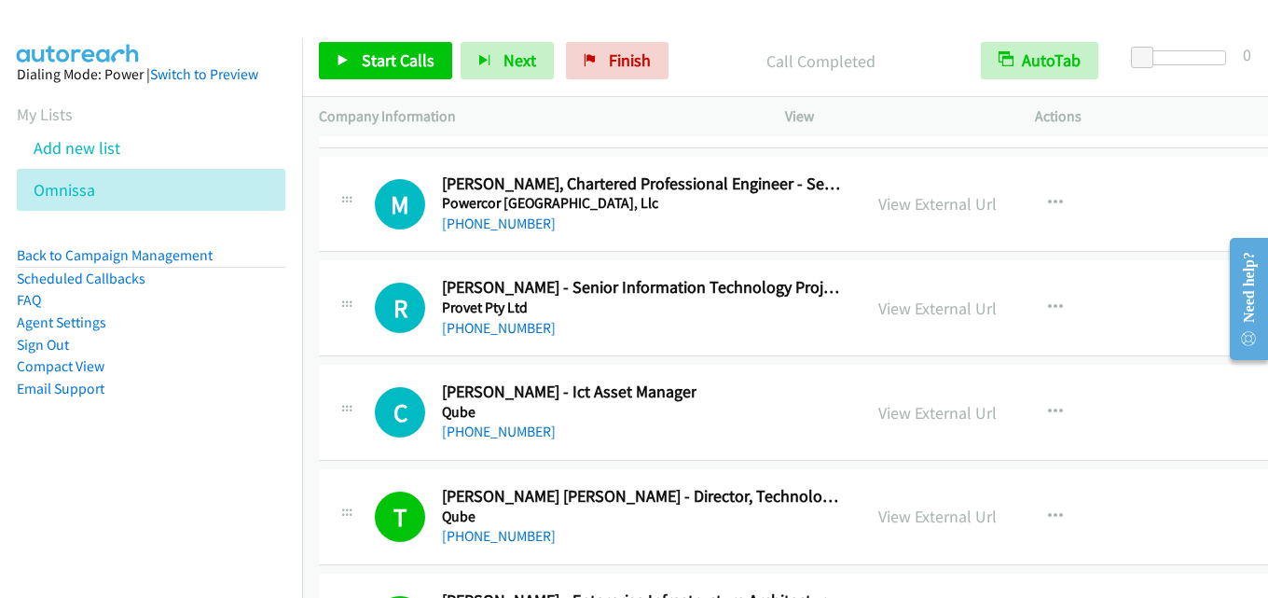
scroll to position [41037, 0]
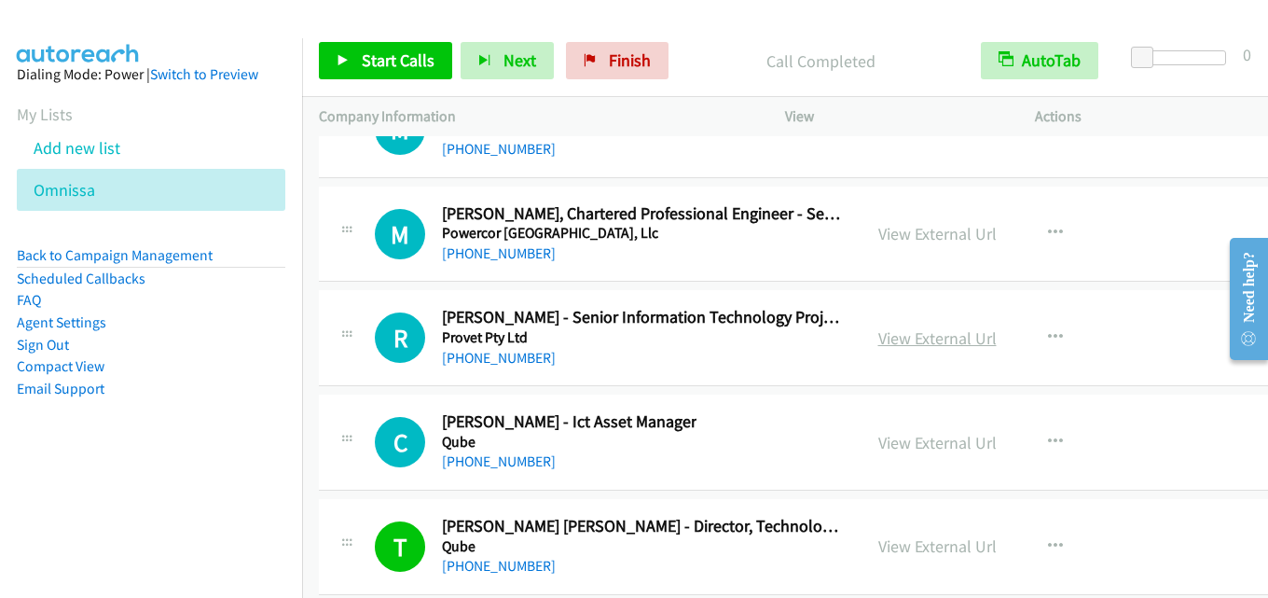
click at [914, 339] on link "View External Url" at bounding box center [937, 337] width 118 height 21
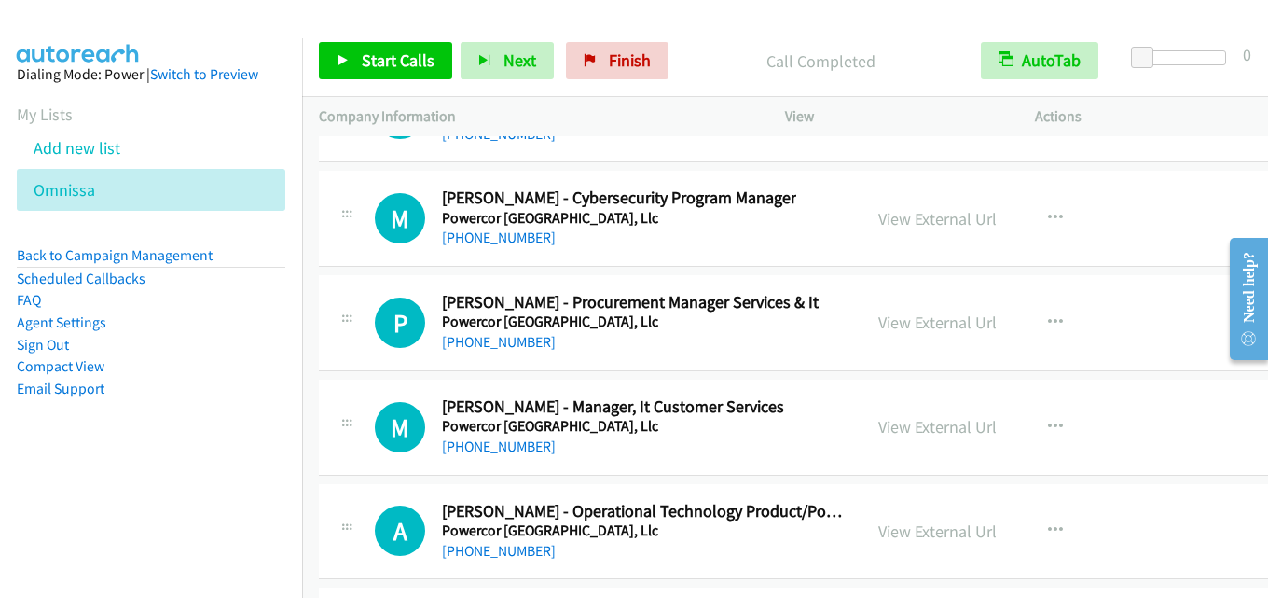
scroll to position [38519, 0]
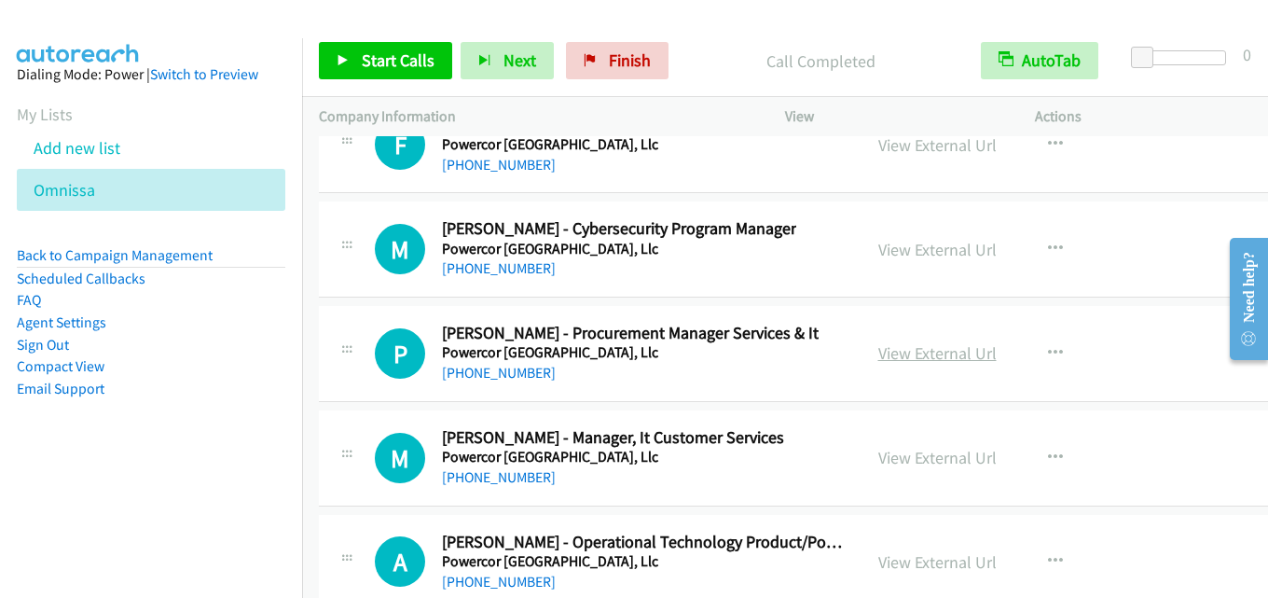
click at [906, 353] on link "View External Url" at bounding box center [937, 352] width 118 height 21
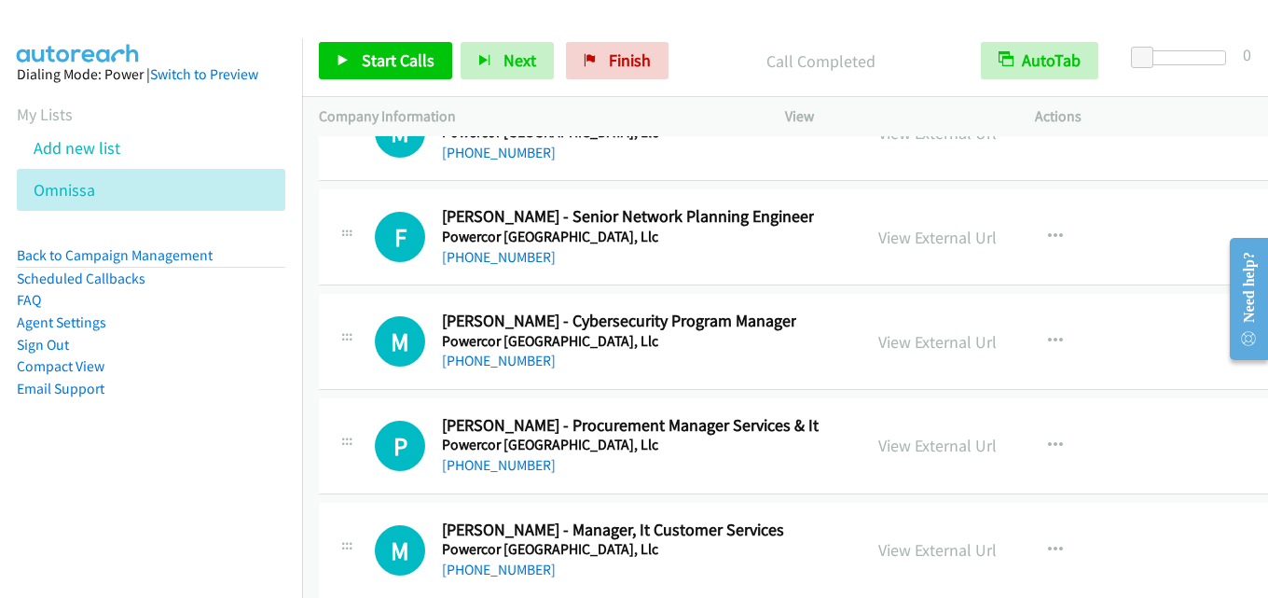
scroll to position [38426, 0]
click at [914, 343] on link "View External Url" at bounding box center [937, 342] width 118 height 21
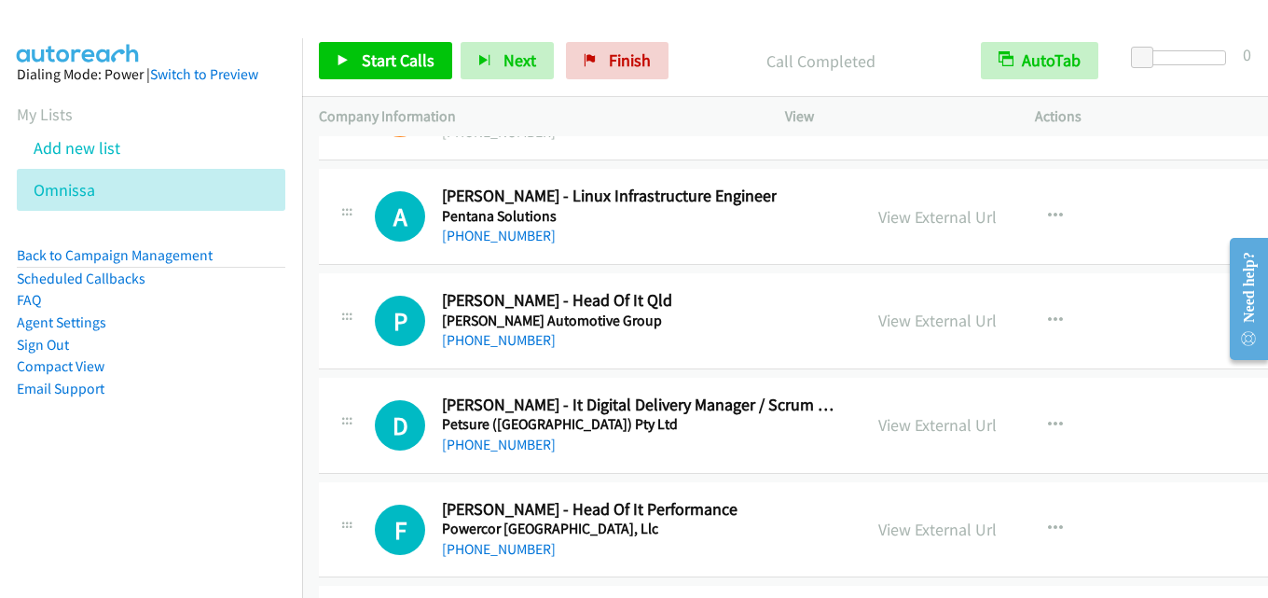
scroll to position [37400, 0]
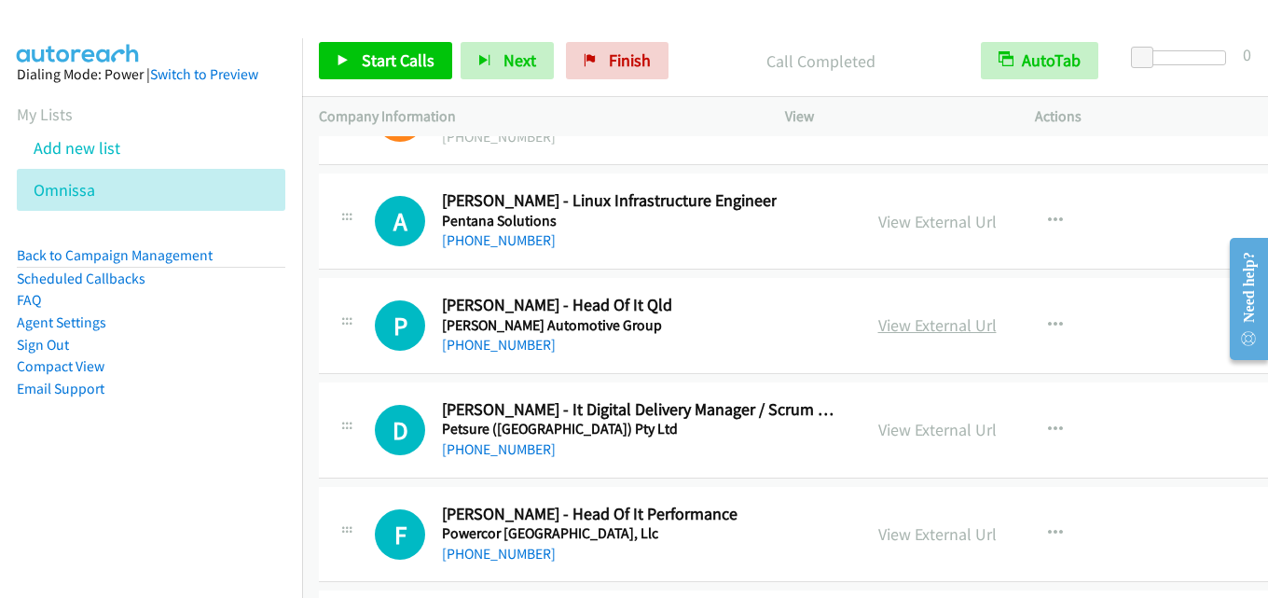
click at [909, 325] on link "View External Url" at bounding box center [937, 324] width 118 height 21
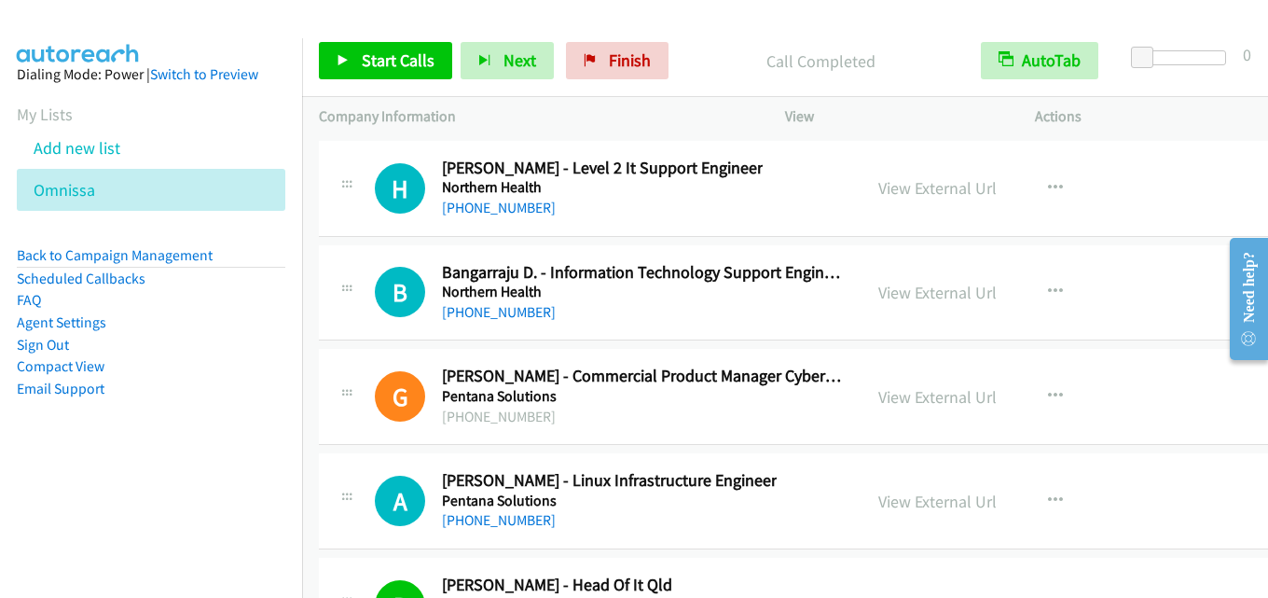
scroll to position [37027, 0]
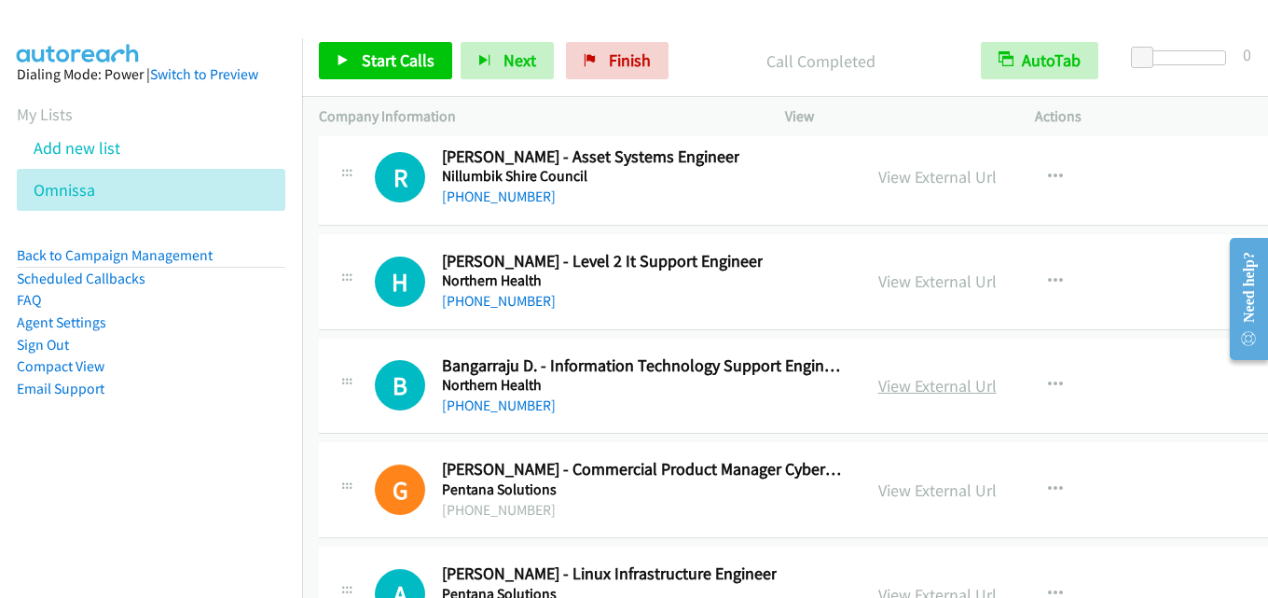
click at [912, 383] on link "View External Url" at bounding box center [937, 385] width 118 height 21
